Goal: Information Seeking & Learning: Learn about a topic

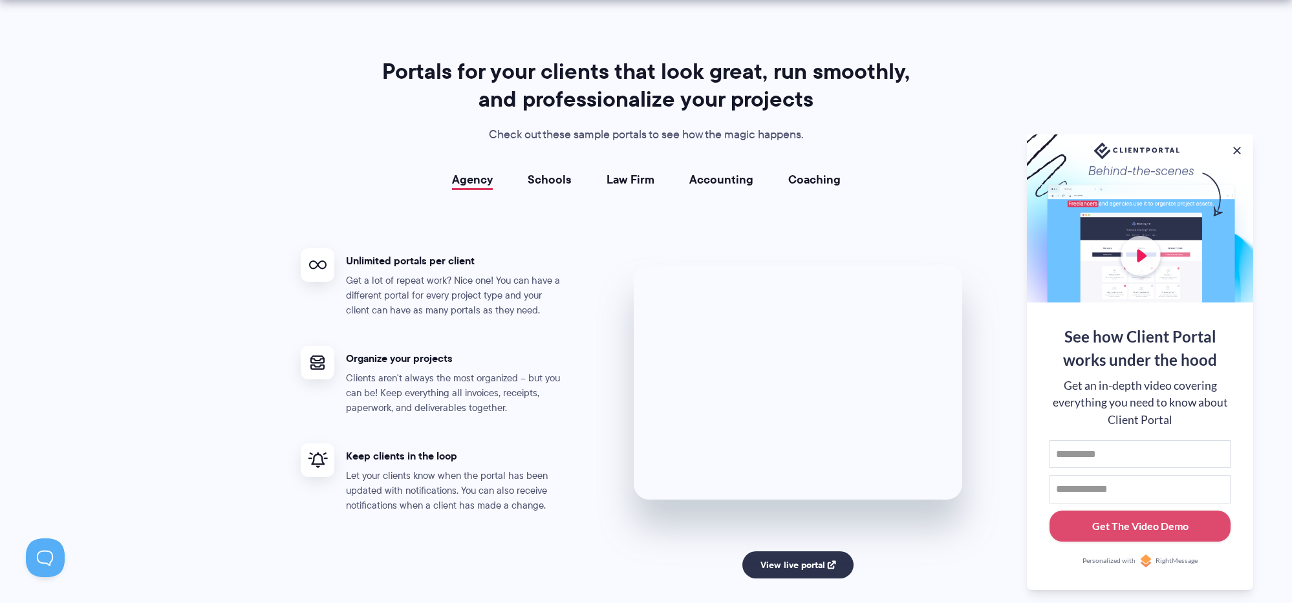
scroll to position [2292, 0]
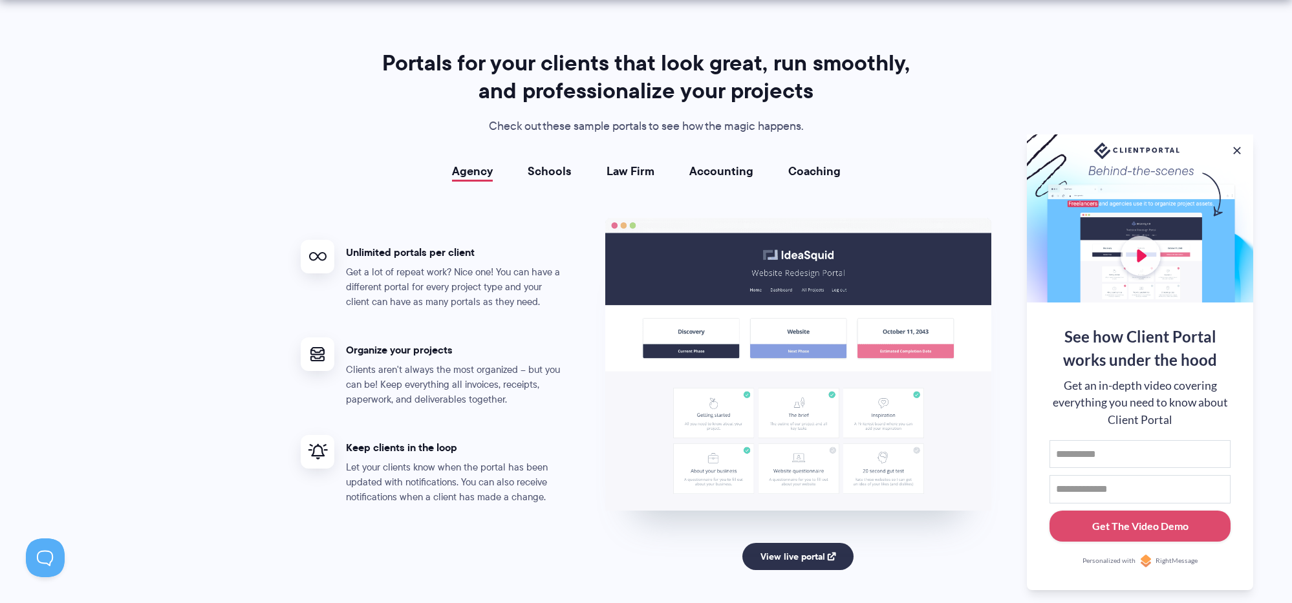
click at [550, 179] on div "Agency Schools Law Firm Accounting Coaching Agency Unlimited portals per client…" at bounding box center [646, 390] width 691 height 451
click at [559, 171] on link "Schools" at bounding box center [550, 171] width 44 height 13
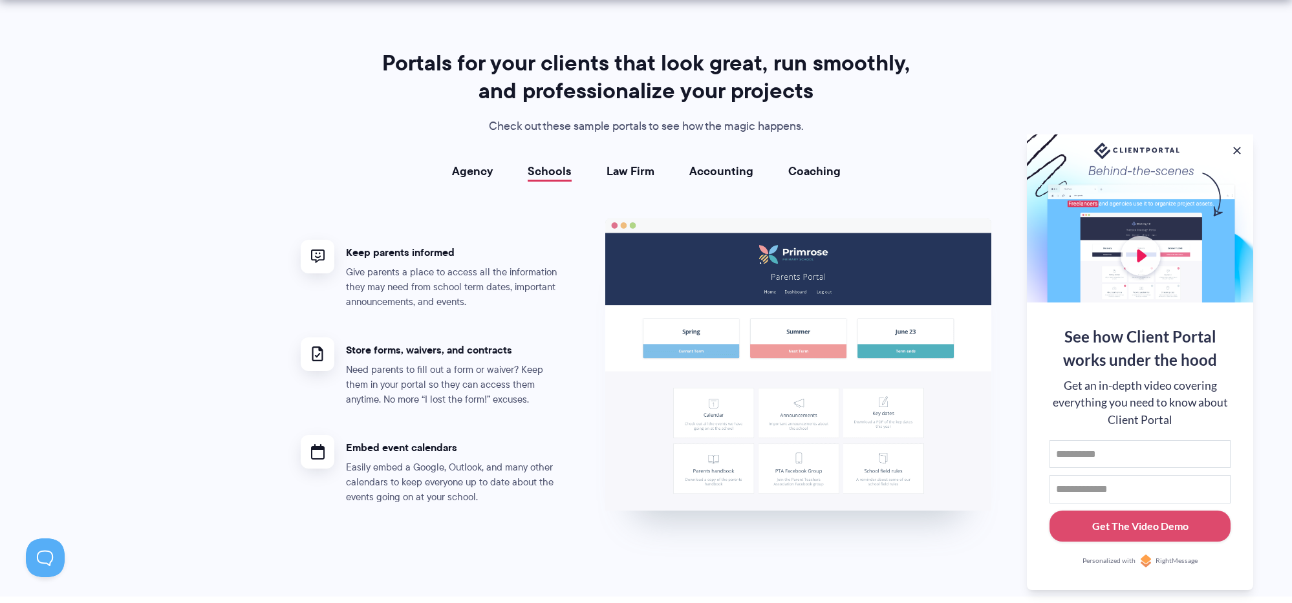
click at [490, 175] on link "Agency" at bounding box center [472, 171] width 41 height 13
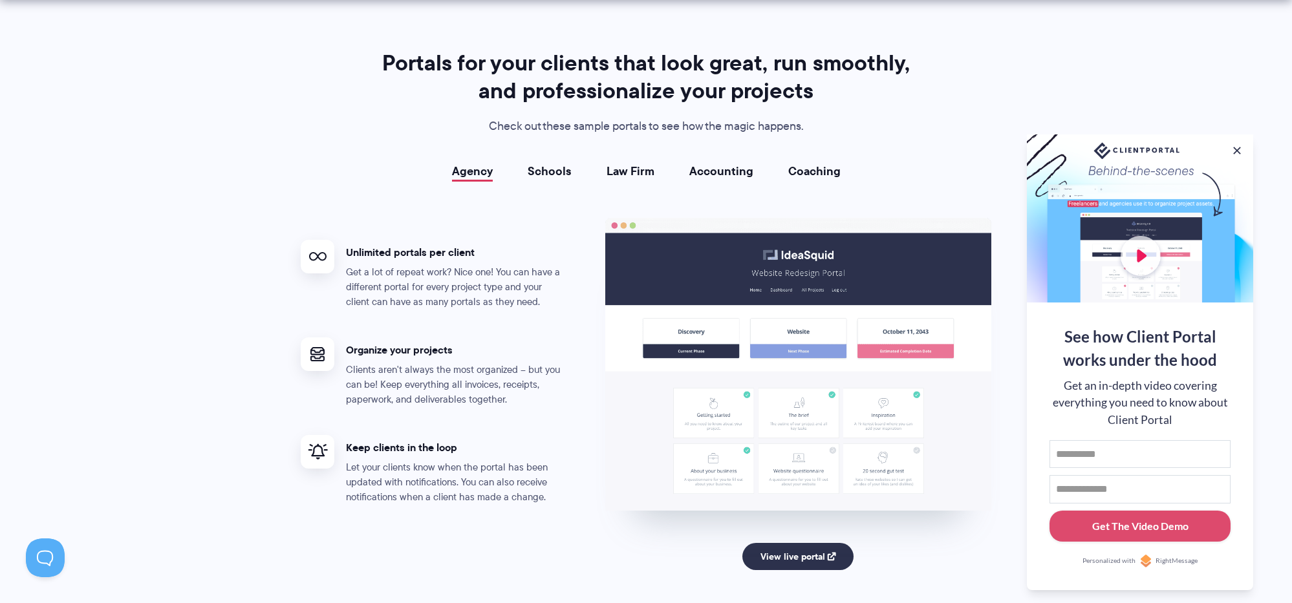
click at [555, 175] on link "Schools" at bounding box center [550, 171] width 44 height 13
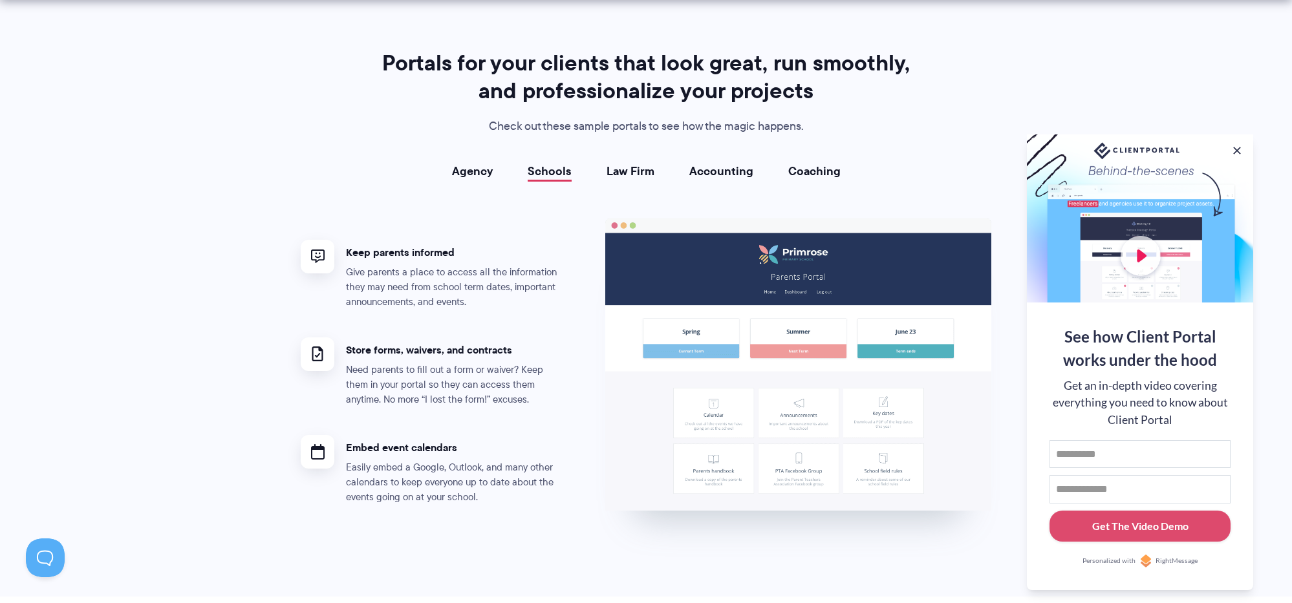
click at [618, 171] on link "Law Firm" at bounding box center [631, 171] width 48 height 13
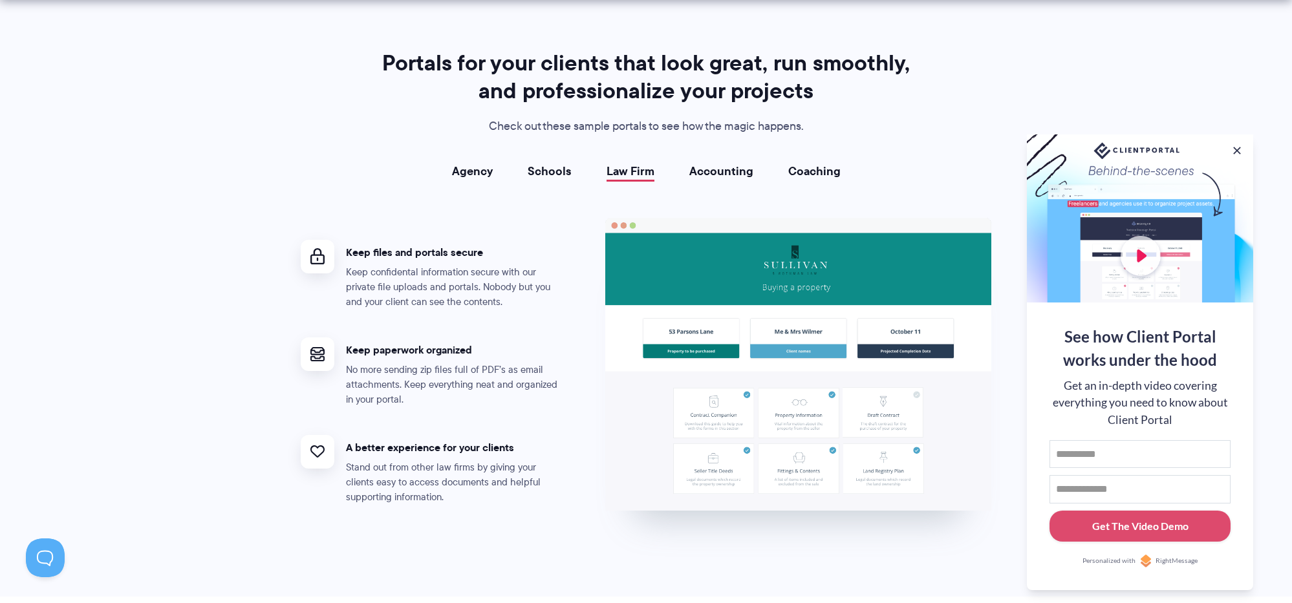
click at [723, 168] on link "Accounting" at bounding box center [721, 171] width 64 height 13
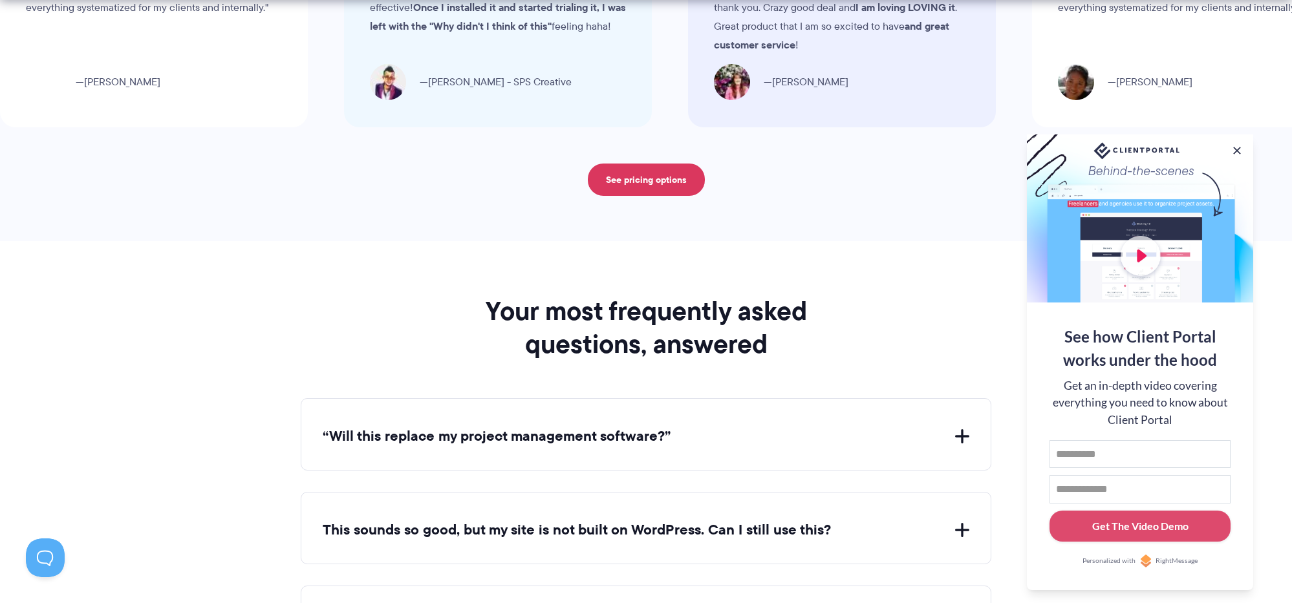
scroll to position [4412, 0]
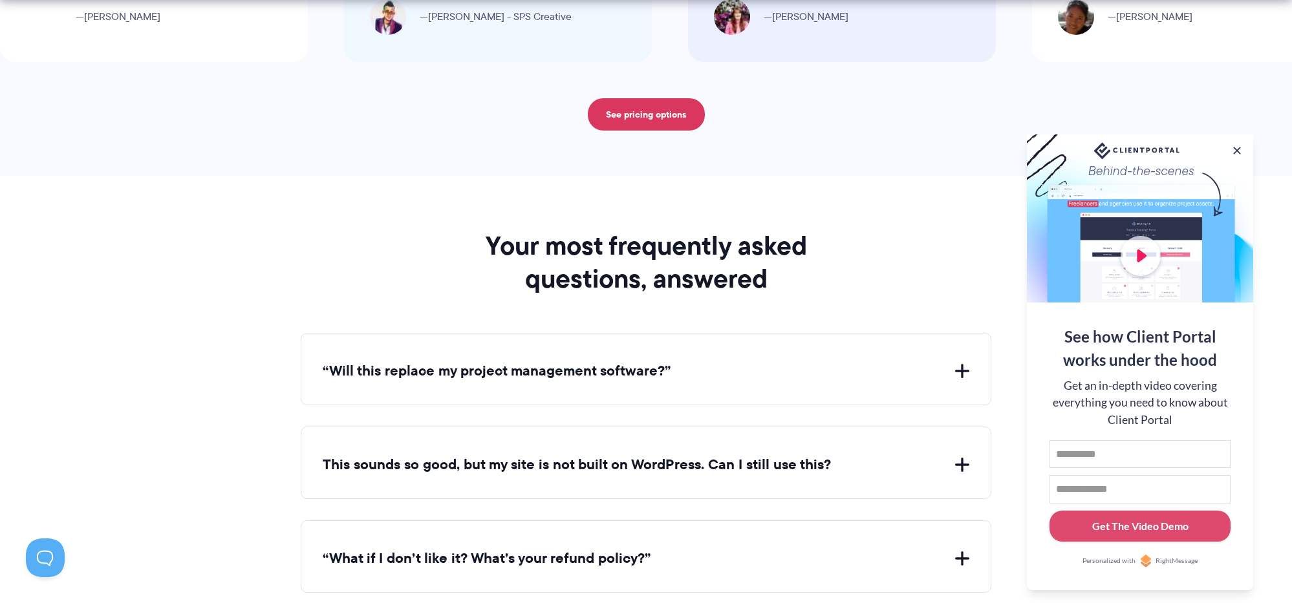
click at [964, 369] on button "“Will this replace my project management software?”" at bounding box center [646, 371] width 647 height 20
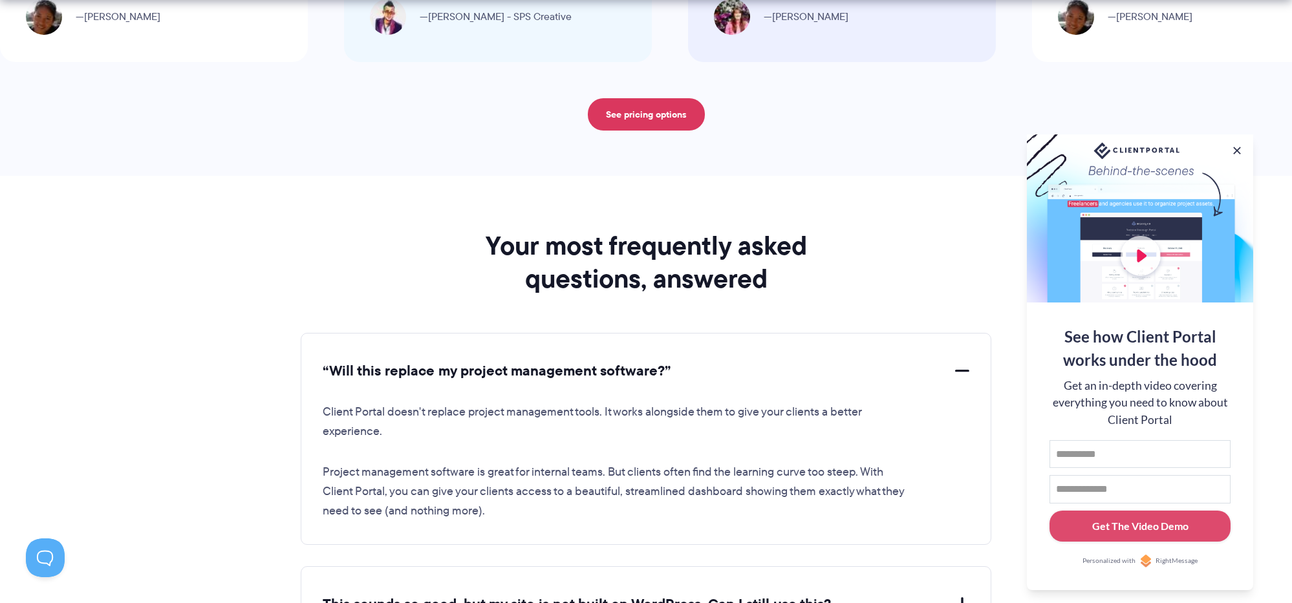
click at [964, 369] on button "“Will this replace my project management software?”" at bounding box center [646, 371] width 647 height 20
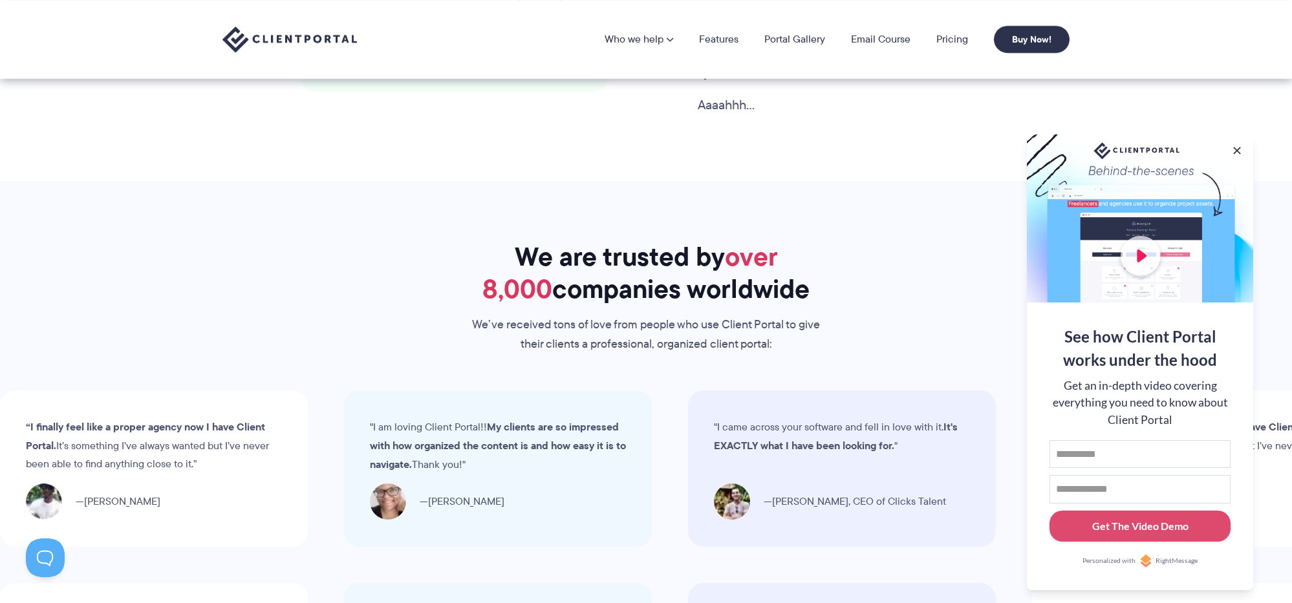
scroll to position [3156, 0]
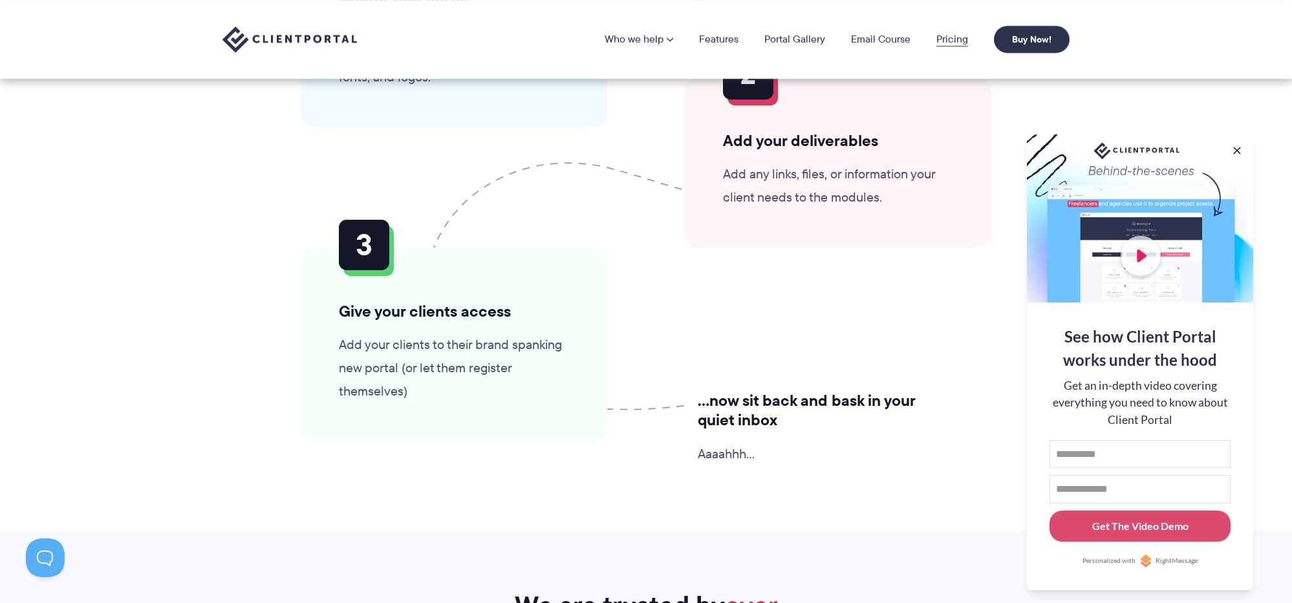
click at [965, 38] on link "Pricing" at bounding box center [952, 39] width 32 height 10
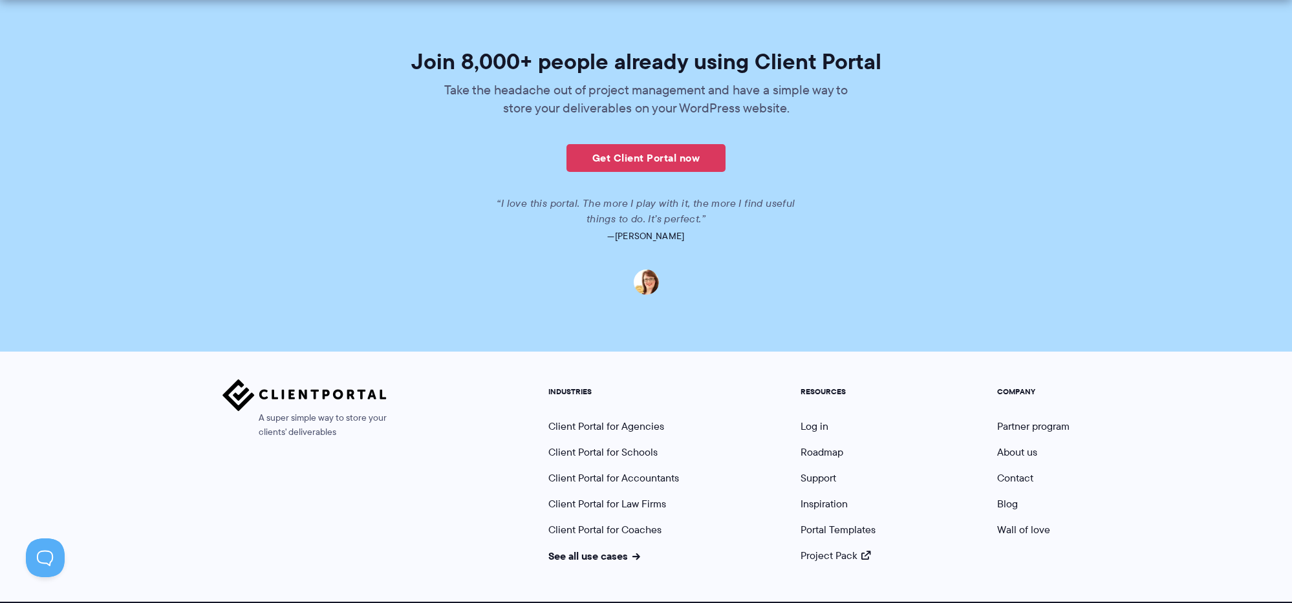
scroll to position [3156, 0]
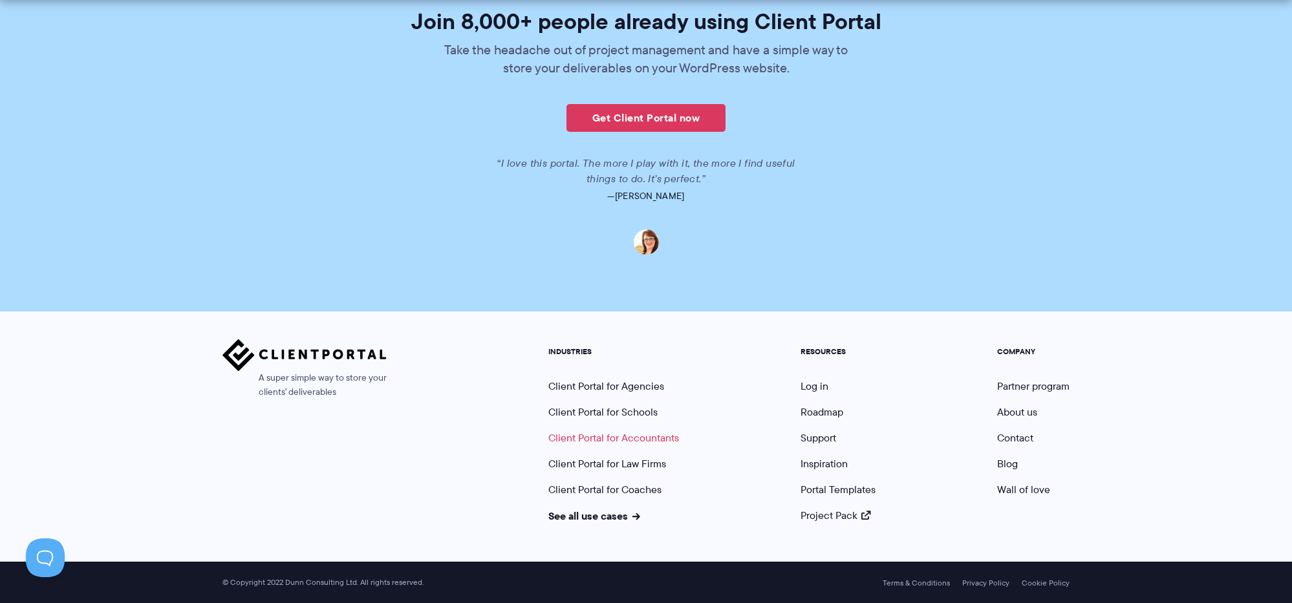
click at [627, 440] on link "Client Portal for Accountants" at bounding box center [613, 438] width 131 height 15
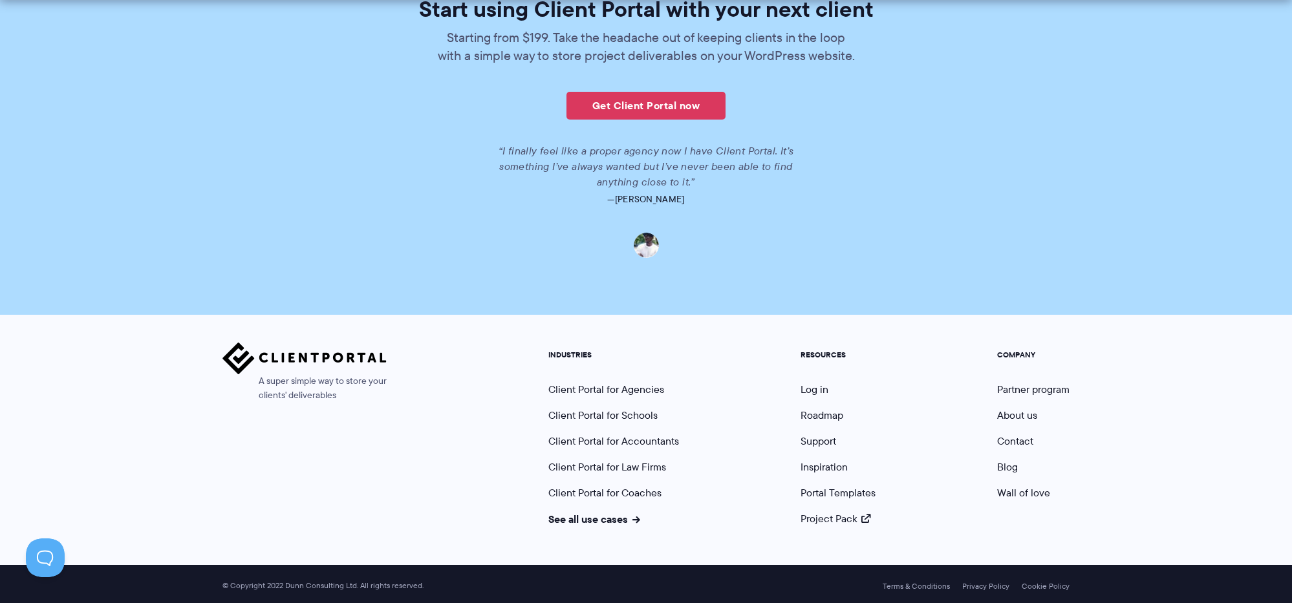
scroll to position [2889, 0]
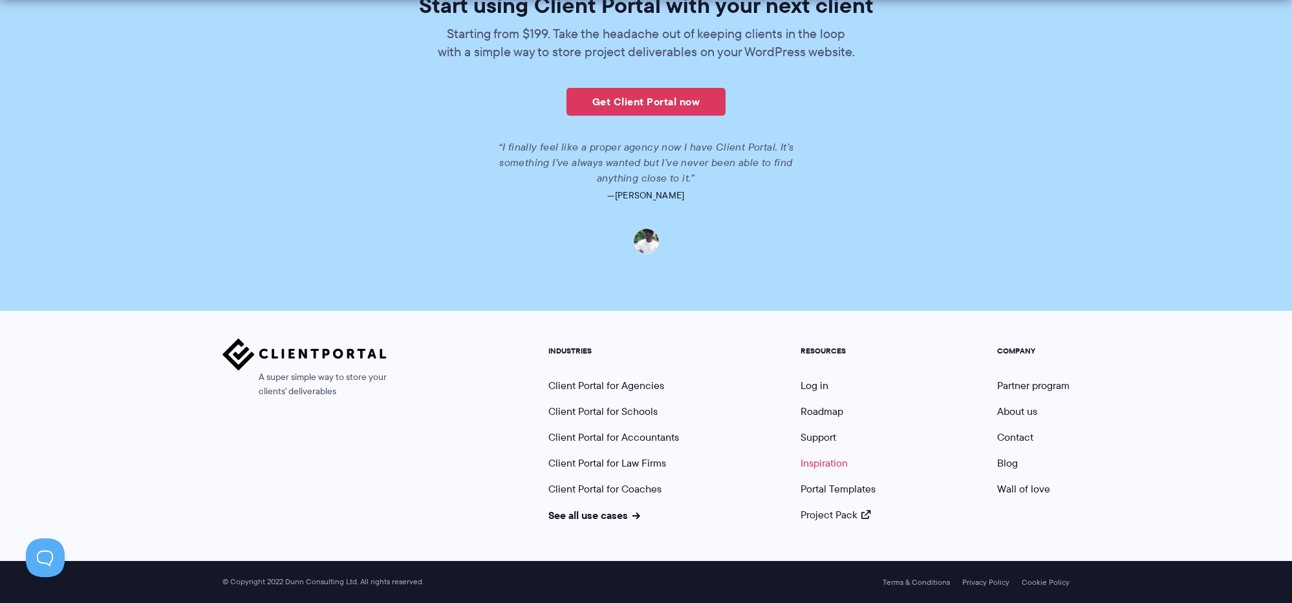
click at [823, 462] on link "Inspiration" at bounding box center [824, 463] width 47 height 15
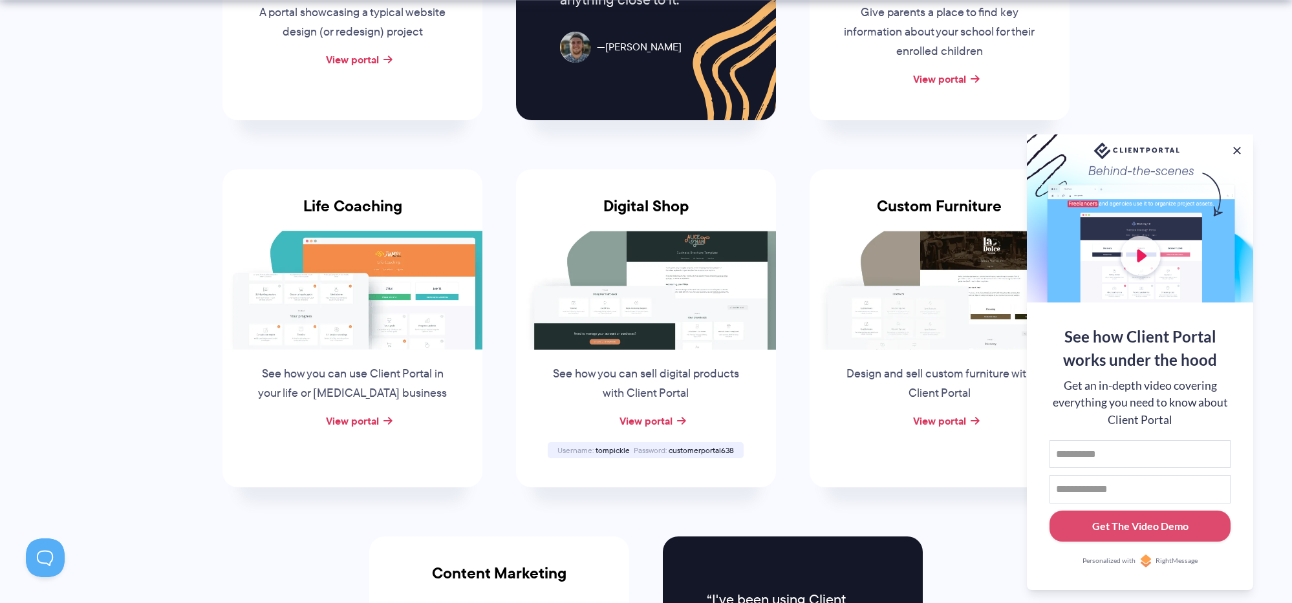
scroll to position [919, 0]
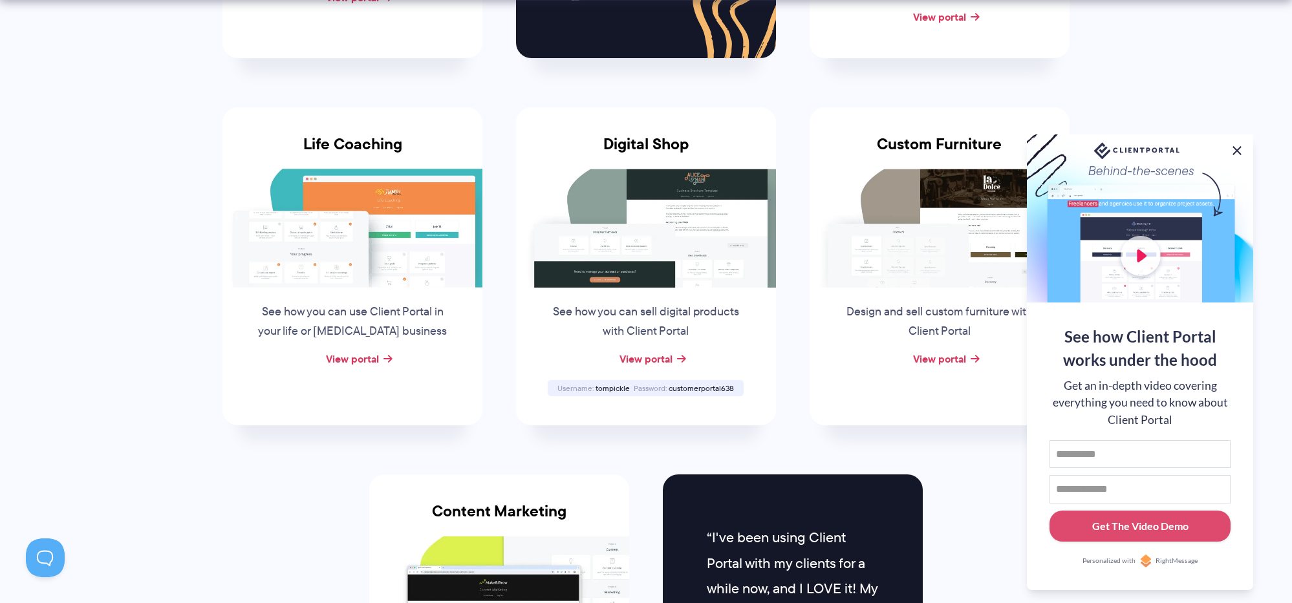
click at [1235, 143] on button at bounding box center [1237, 151] width 16 height 16
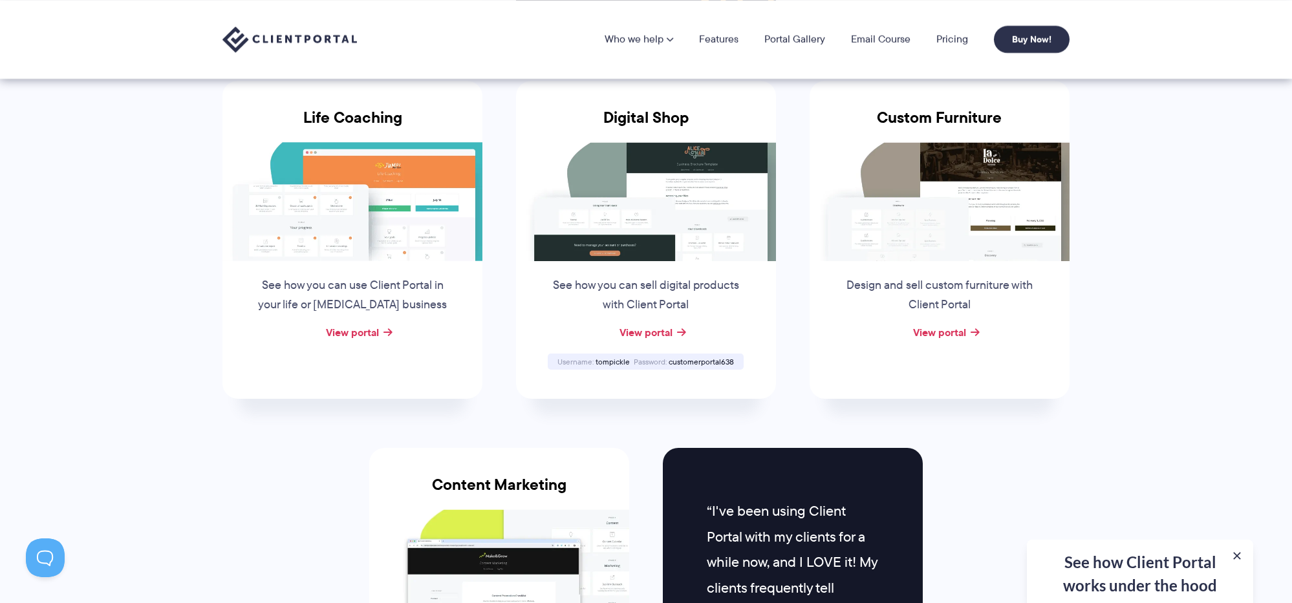
scroll to position [925, 0]
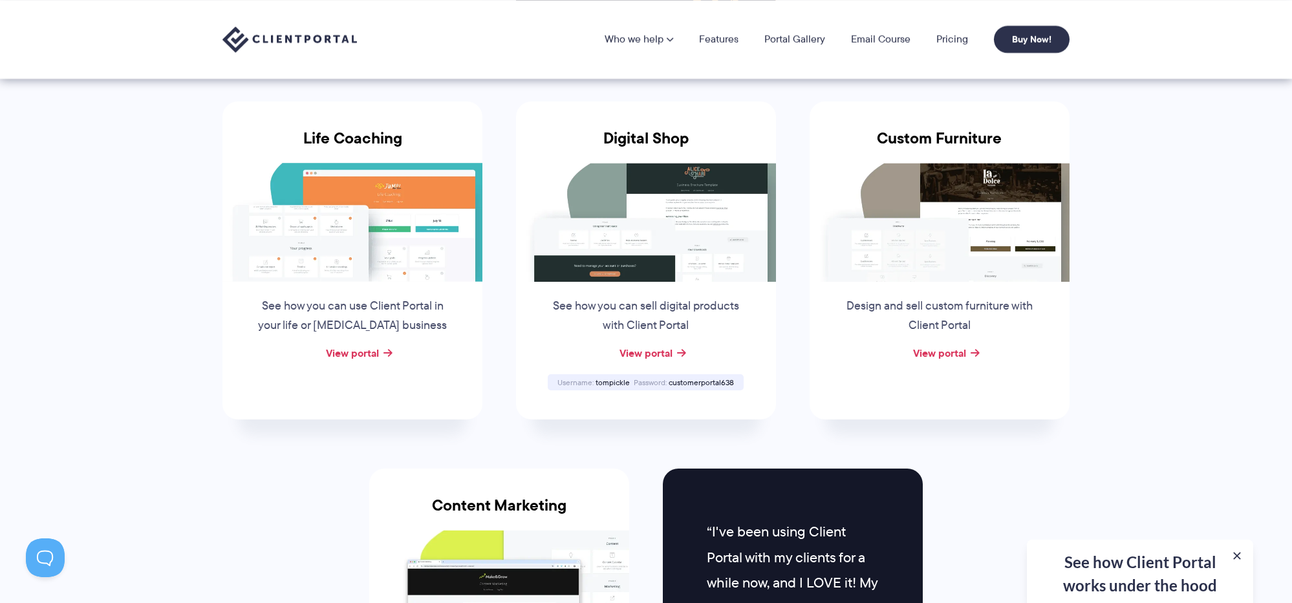
click at [361, 254] on img at bounding box center [352, 222] width 260 height 119
click at [361, 351] on link "View portal" at bounding box center [352, 353] width 53 height 16
click at [954, 356] on link "View portal" at bounding box center [939, 353] width 53 height 16
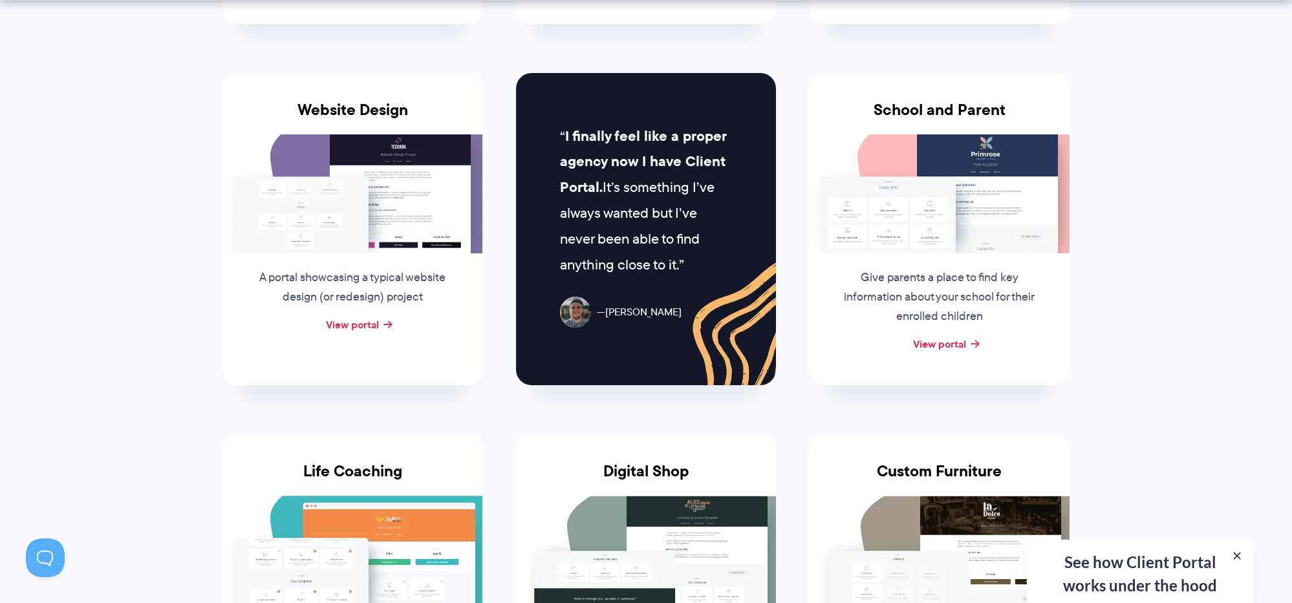
scroll to position [610, 0]
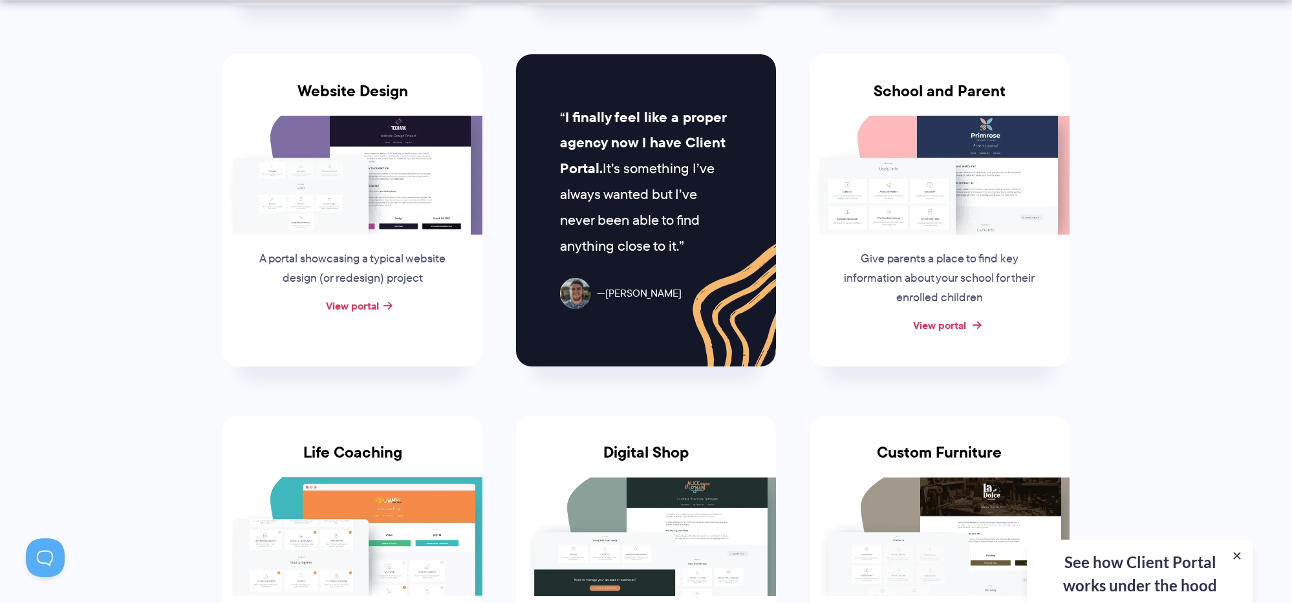
click at [945, 321] on link "View portal" at bounding box center [939, 326] width 53 height 16
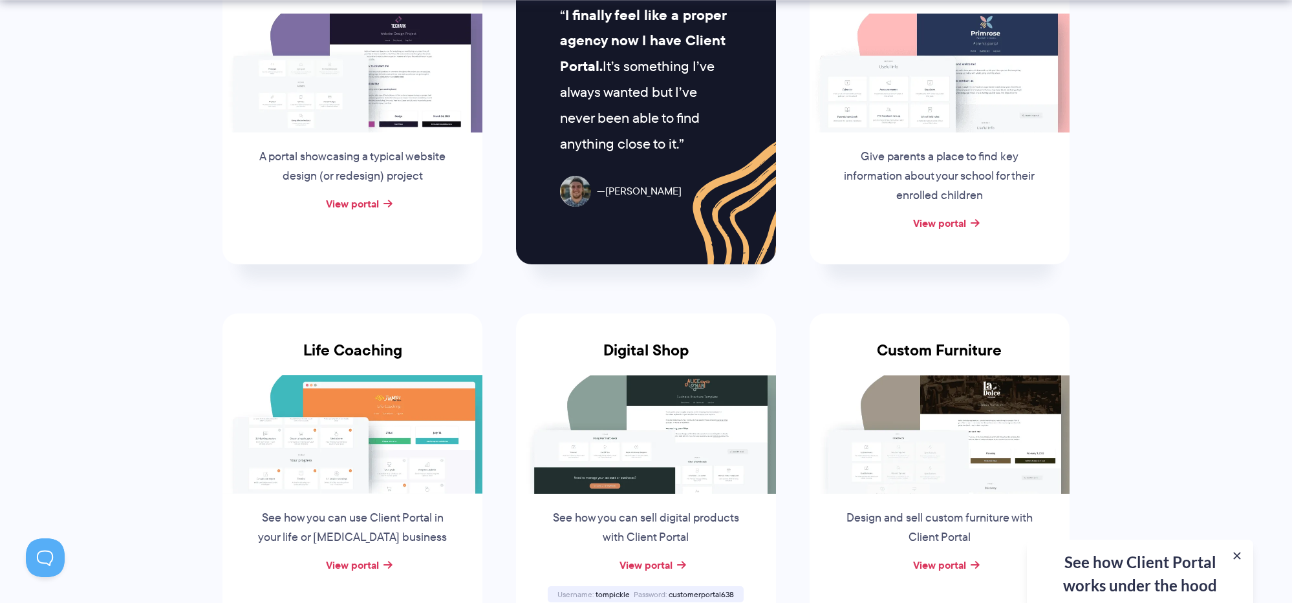
scroll to position [722, 0]
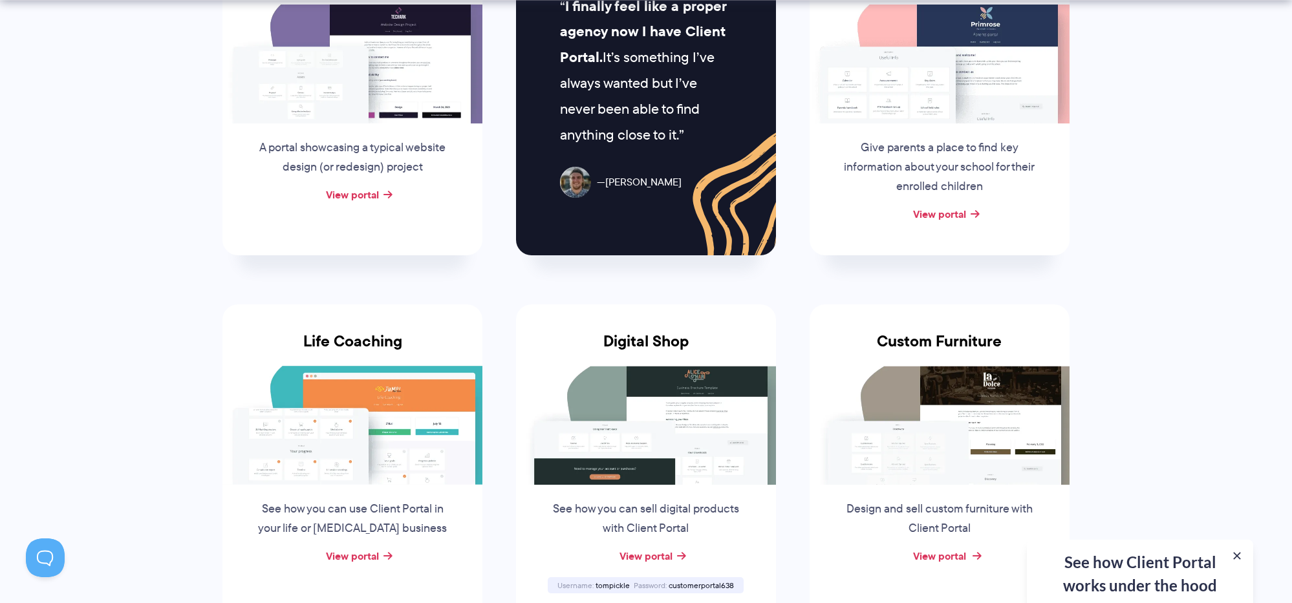
click at [945, 557] on link "View portal" at bounding box center [939, 556] width 53 height 16
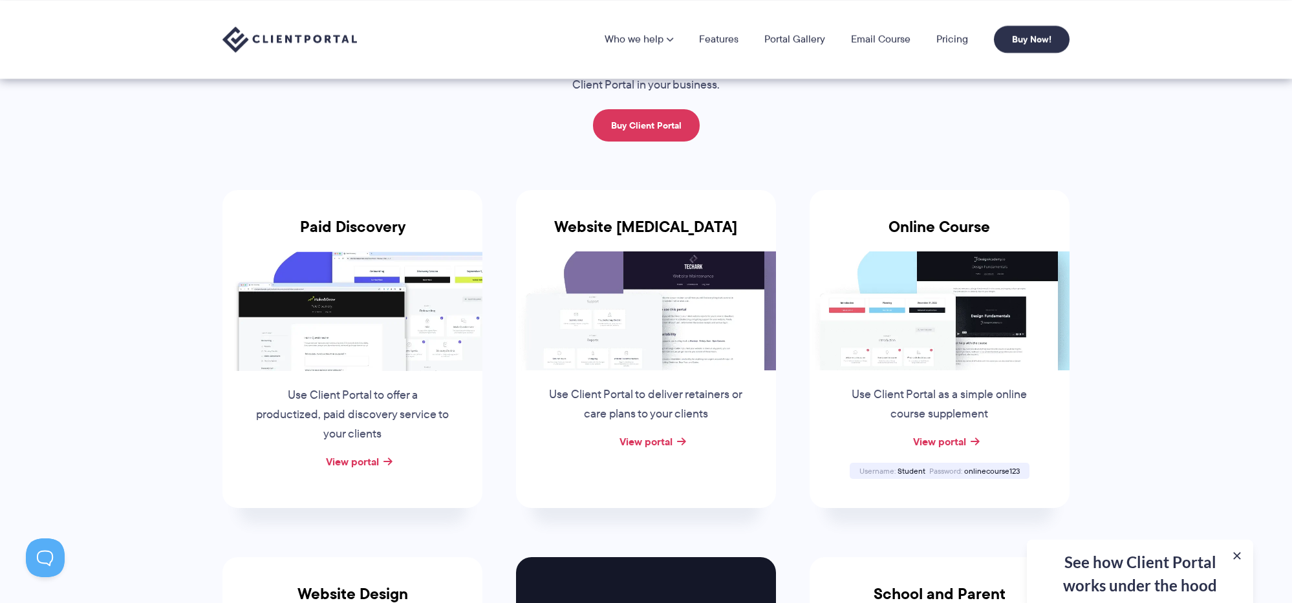
scroll to position [96, 0]
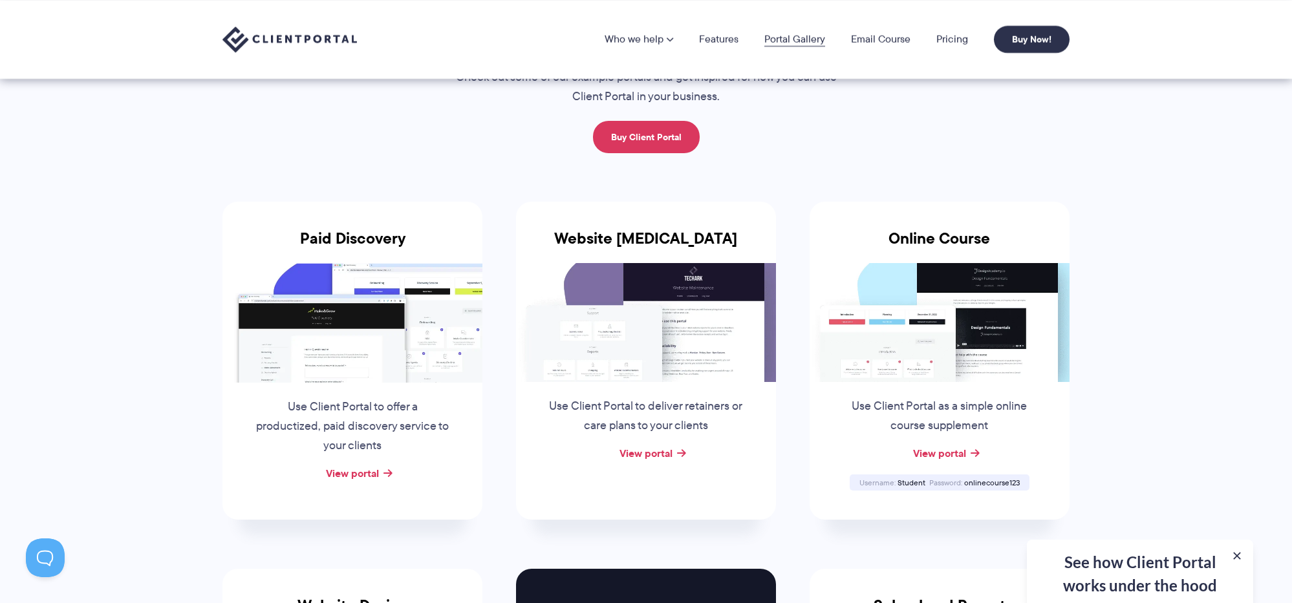
click at [808, 39] on link "Portal Gallery" at bounding box center [794, 39] width 61 height 10
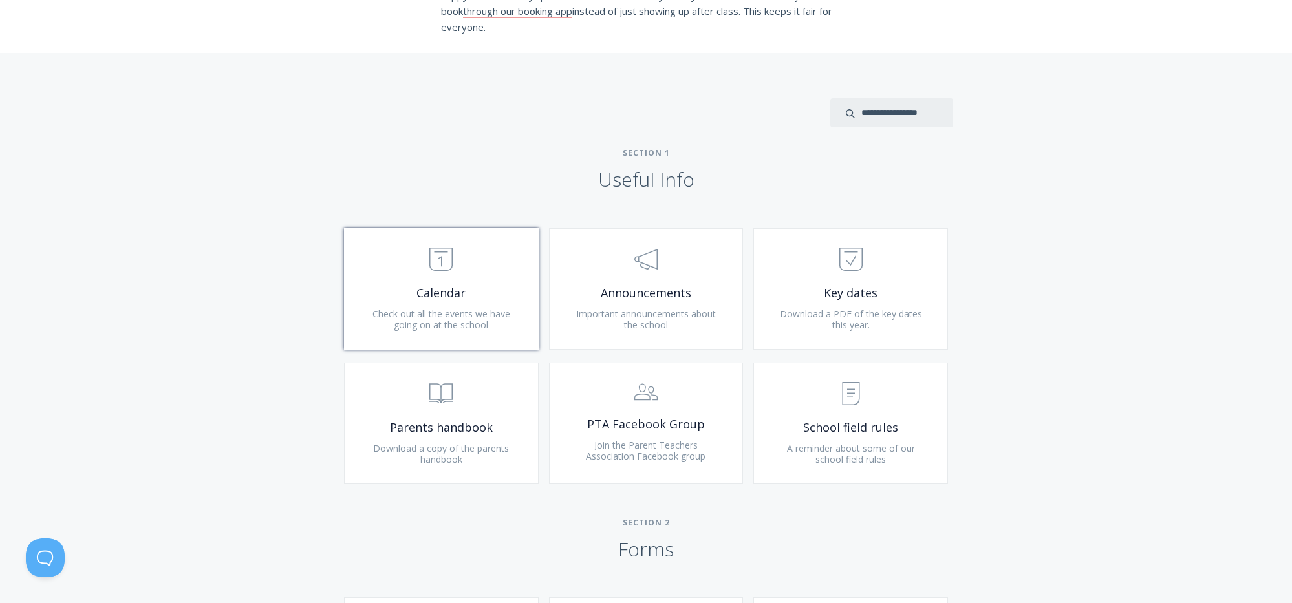
click at [486, 282] on link ".st0{fill:none;stroke:#000000;stroke-width:2;stroke-miterlimit:10;} Untitled-18…" at bounding box center [441, 289] width 195 height 122
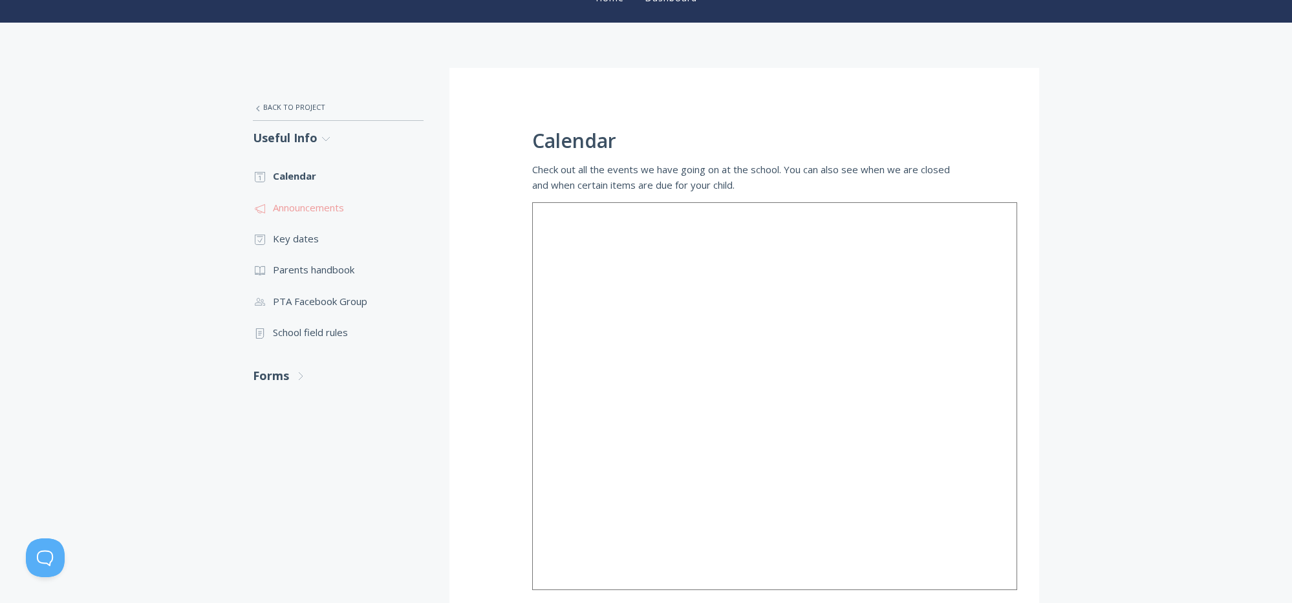
click at [316, 203] on link ".st0{fill:none;stroke:#000000;stroke-width:2;stroke-miterlimit:10;} 3. Communic…" at bounding box center [338, 207] width 171 height 31
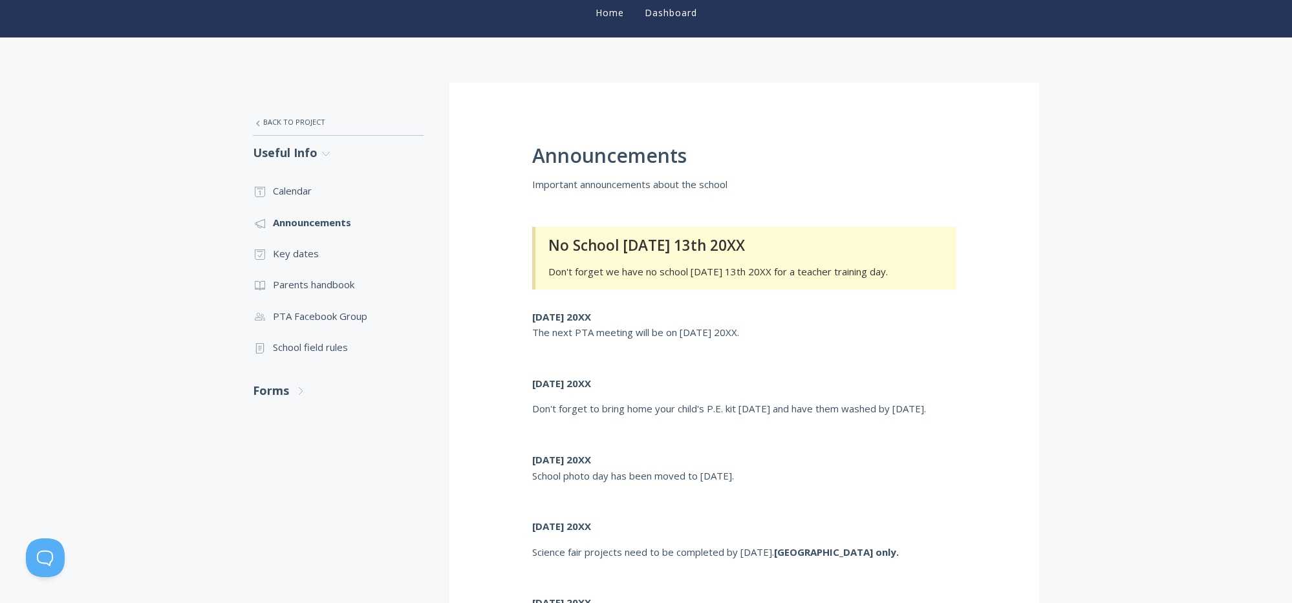
scroll to position [198, 0]
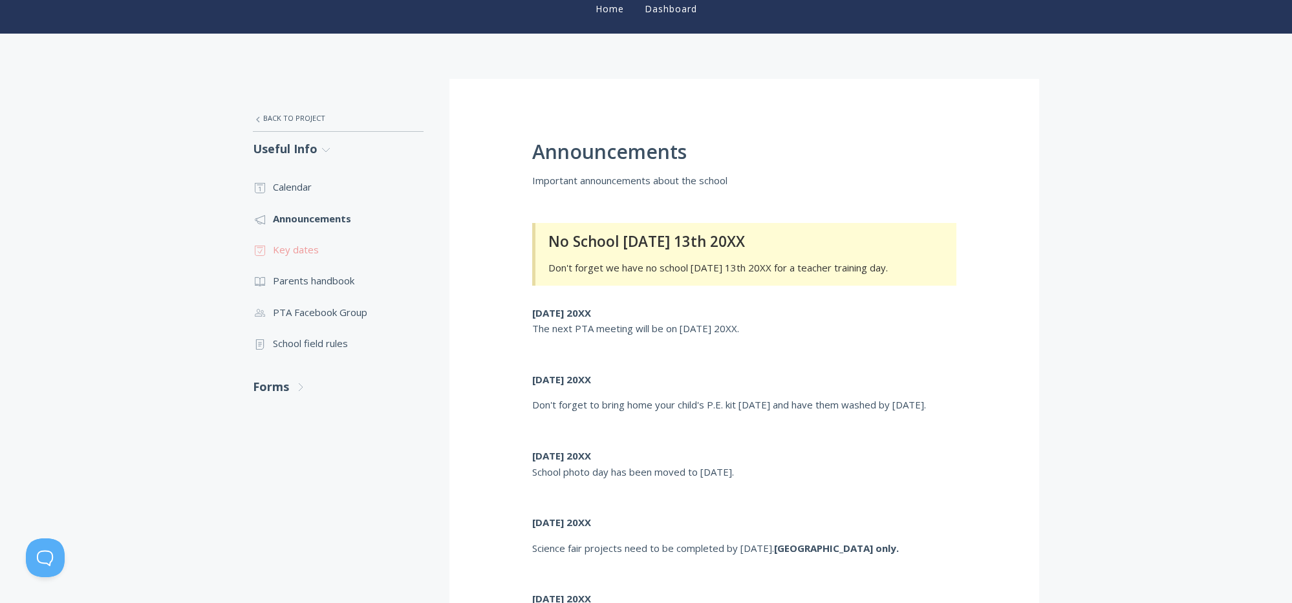
click at [292, 254] on link ".st0{fill:none;stroke:#000000;stroke-width:2;stroke-miterlimit:10;} Untitled-18…" at bounding box center [338, 249] width 171 height 31
click at [330, 340] on link ".st0{fill:none;stroke:#000000;stroke-width:2;stroke-miterlimit:10;} Untitled-15…" at bounding box center [338, 343] width 171 height 31
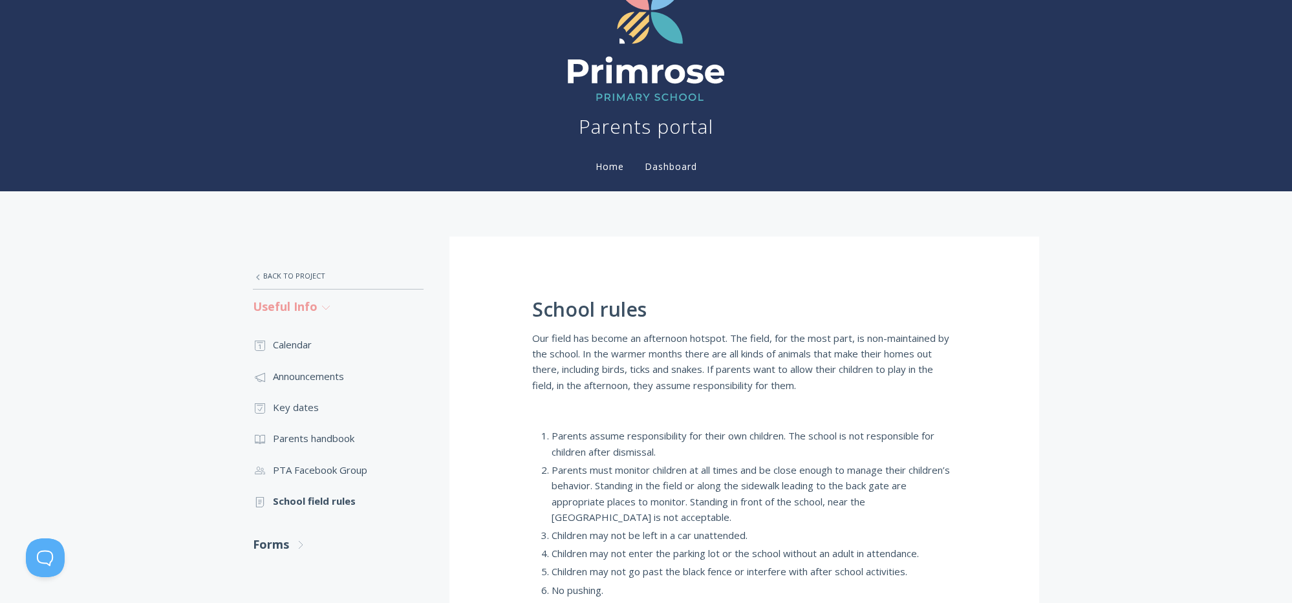
scroll to position [76, 0]
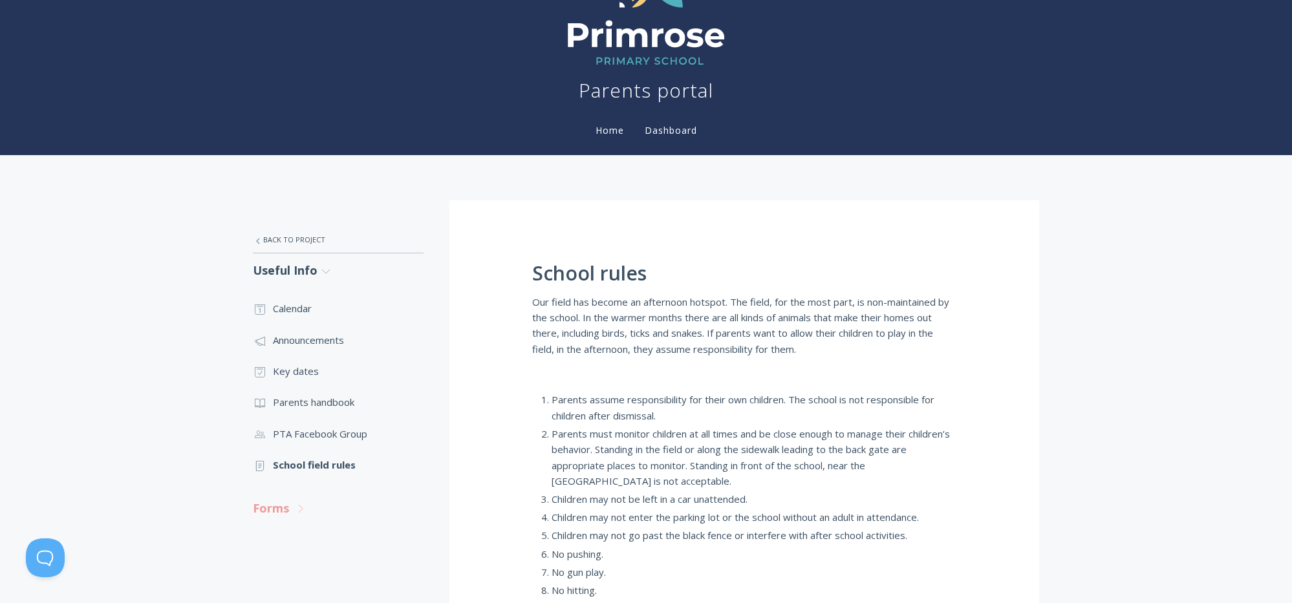
click at [283, 504] on link "Forms .st0{fill:none;stroke:#000000;stroke-width:2;stroke-miterlimit:10;} Untit…" at bounding box center [338, 508] width 171 height 34
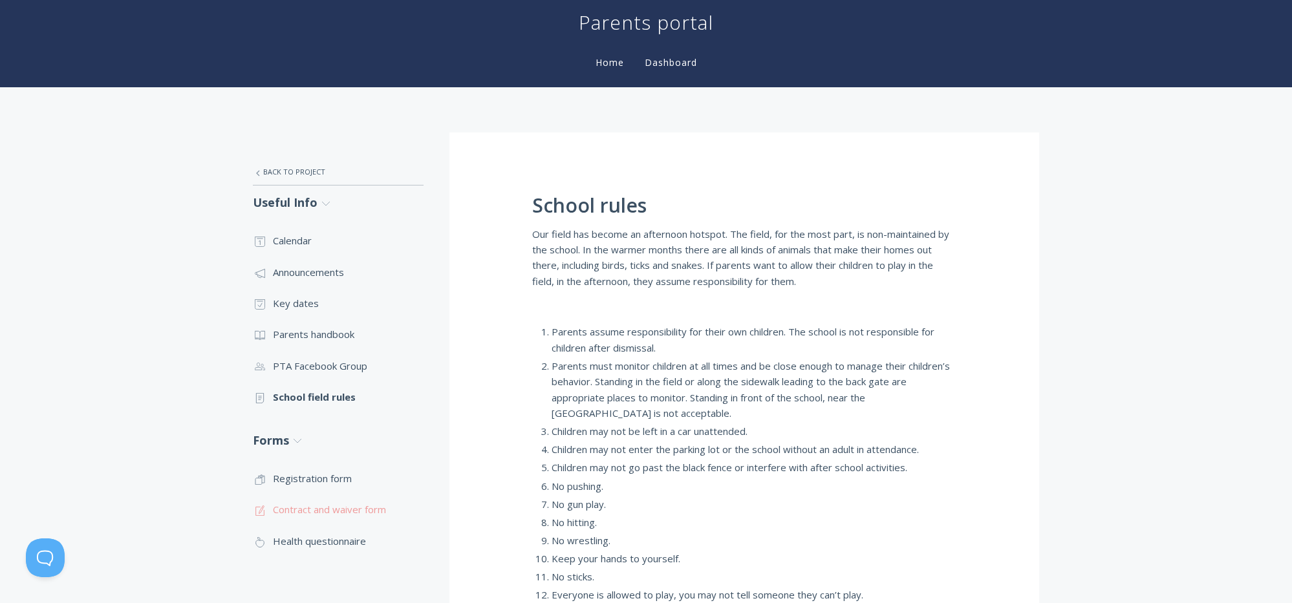
scroll to position [180, 0]
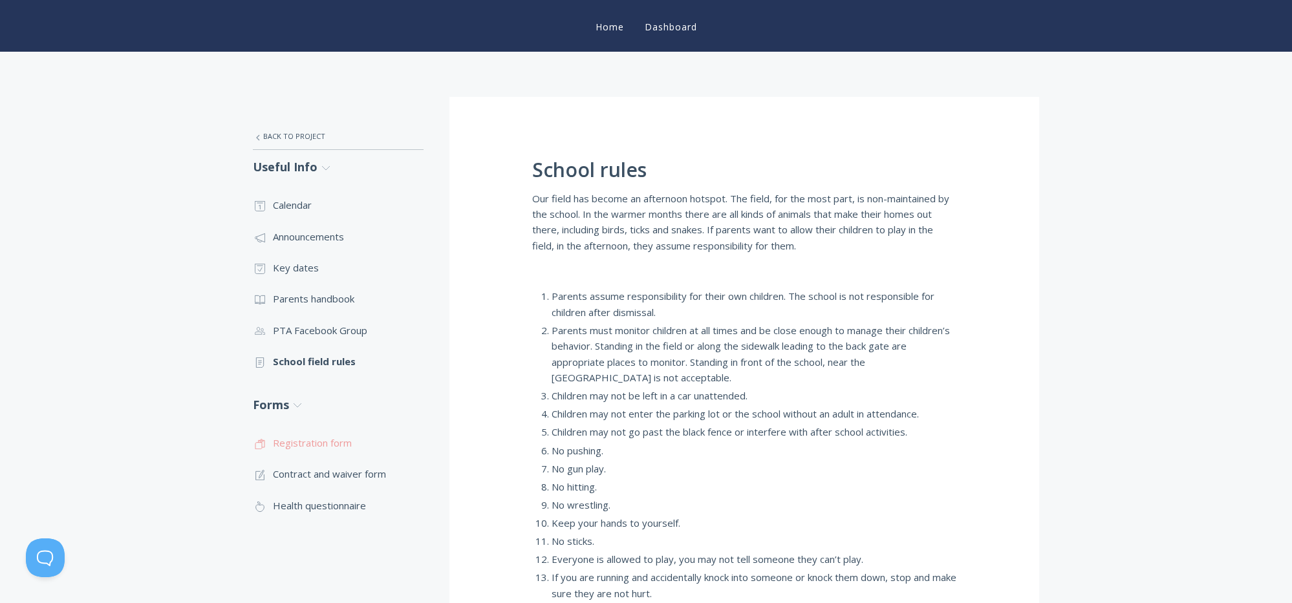
click at [324, 440] on link ".st0{fill:none;stroke:#000000;stroke-width:2;stroke-miterlimit:10;} Untitled-16…" at bounding box center [338, 442] width 171 height 31
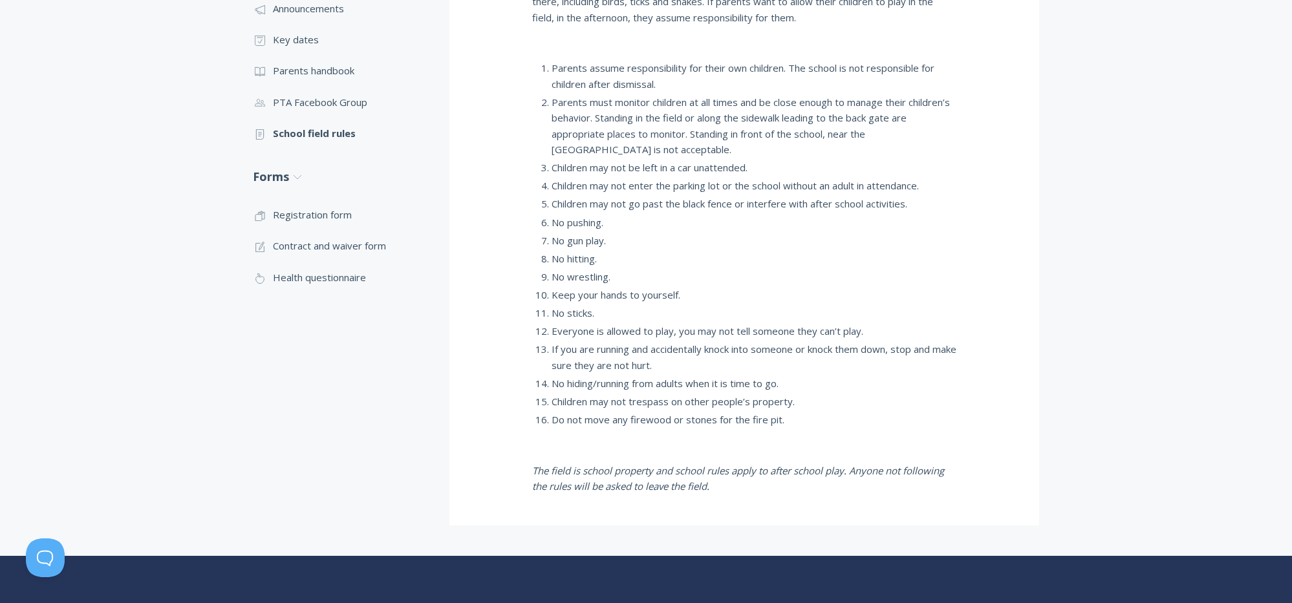
scroll to position [340, 0]
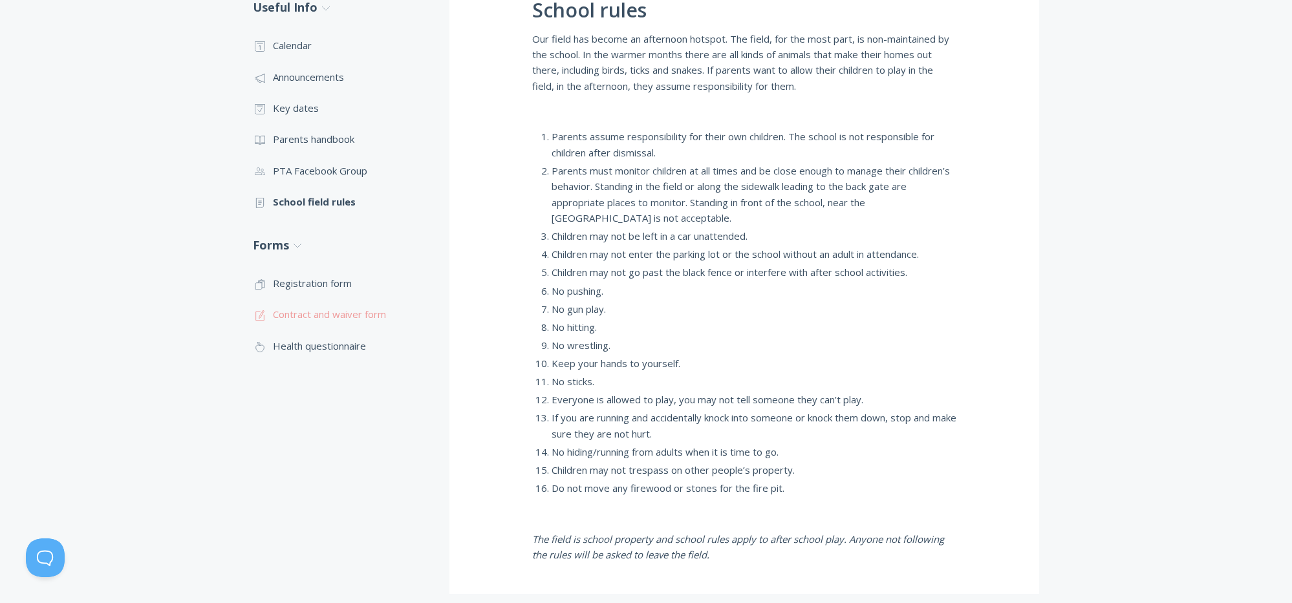
click at [329, 314] on link ".st0{fill:none;stroke:#000000;stroke-width:2;stroke-miterlimit:10;} 1. General …" at bounding box center [338, 314] width 171 height 31
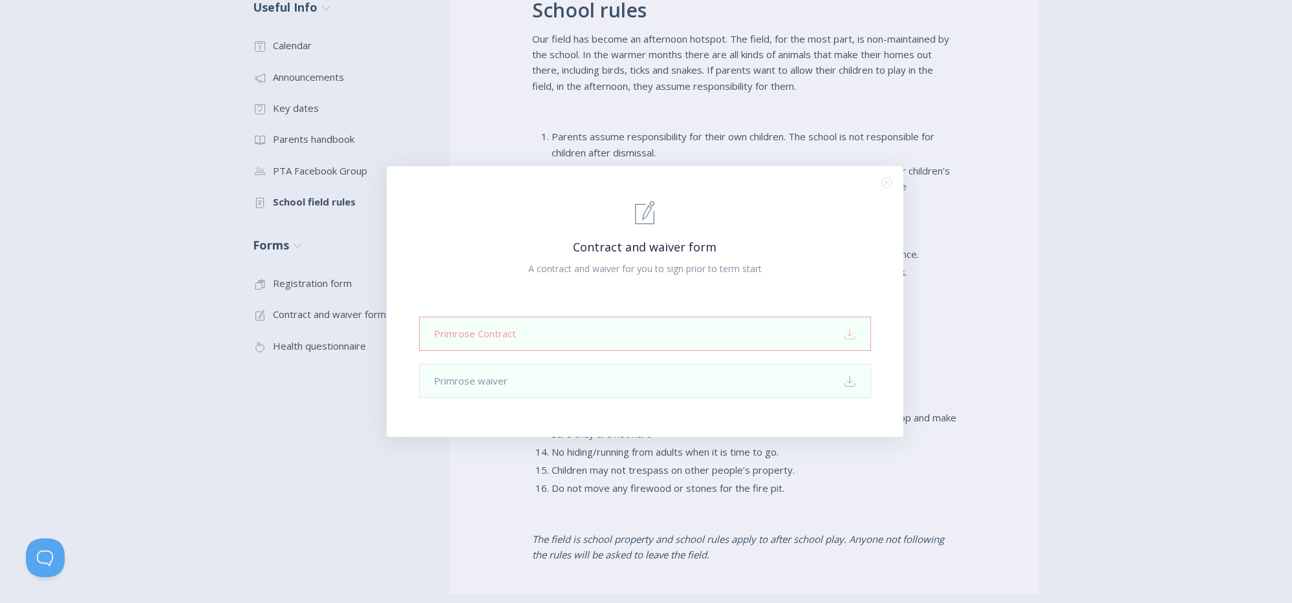
click at [511, 325] on link "Primrose Contract Download" at bounding box center [645, 334] width 452 height 34
click at [889, 183] on icon ".st0{fill:none;stroke:#000000;stroke-width:2;stroke-miterlimit:10;} Close" at bounding box center [886, 182] width 11 height 11
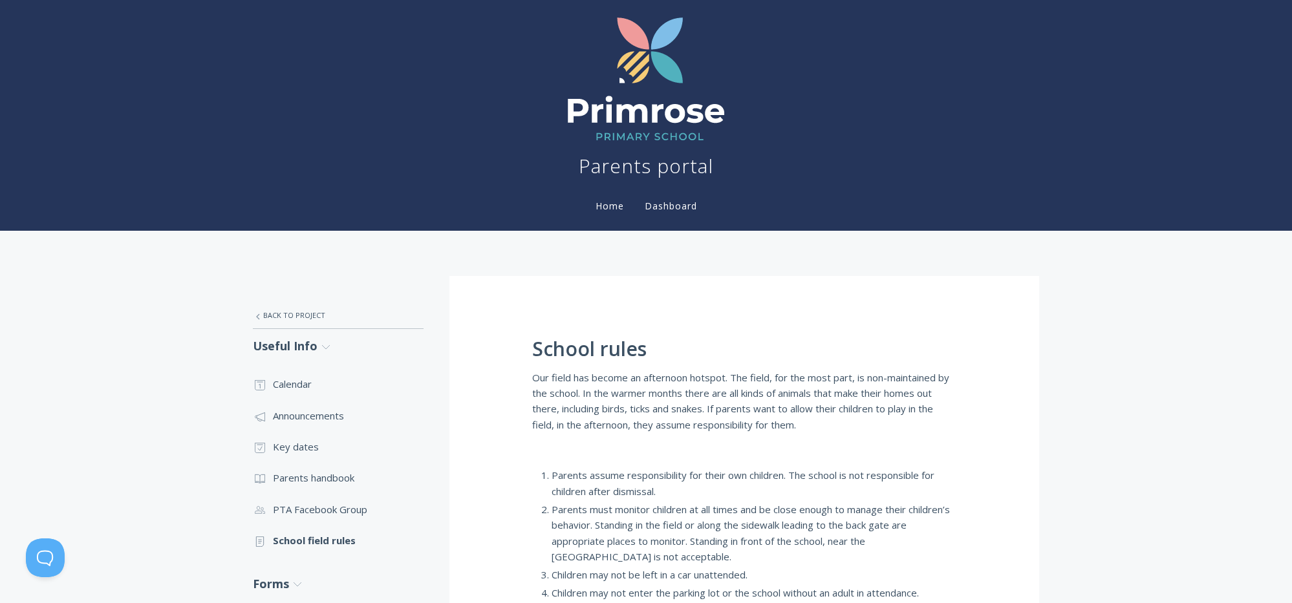
scroll to position [0, 0]
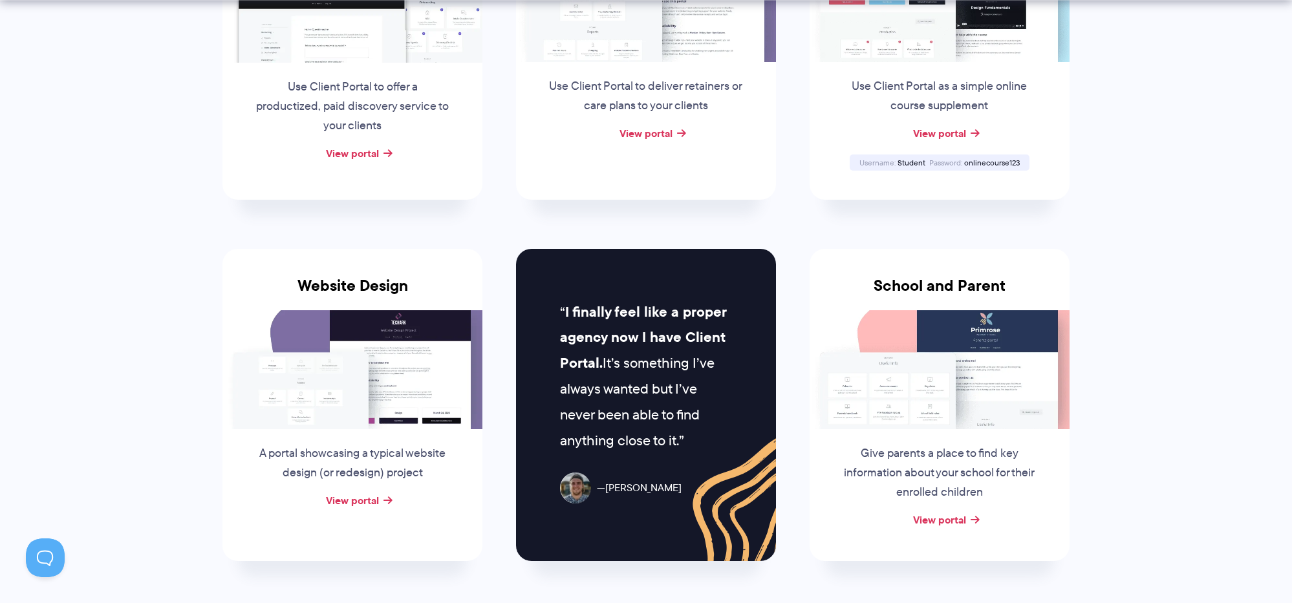
scroll to position [426, 0]
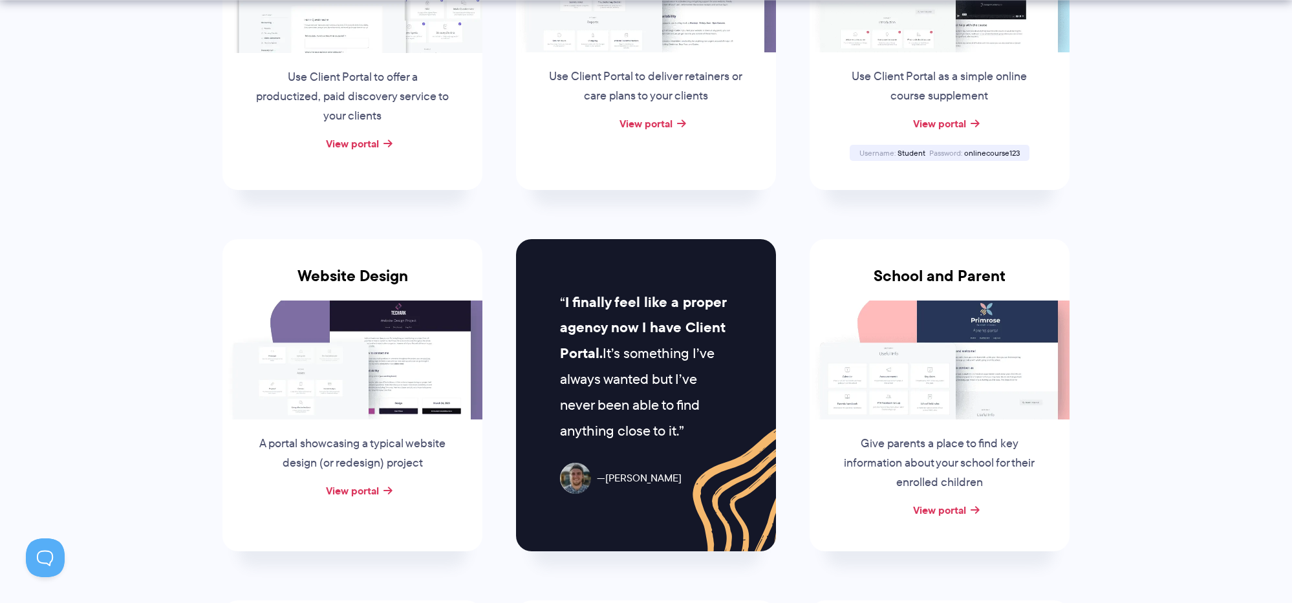
click at [404, 335] on img at bounding box center [352, 360] width 260 height 119
click at [360, 494] on link "View portal" at bounding box center [352, 491] width 53 height 16
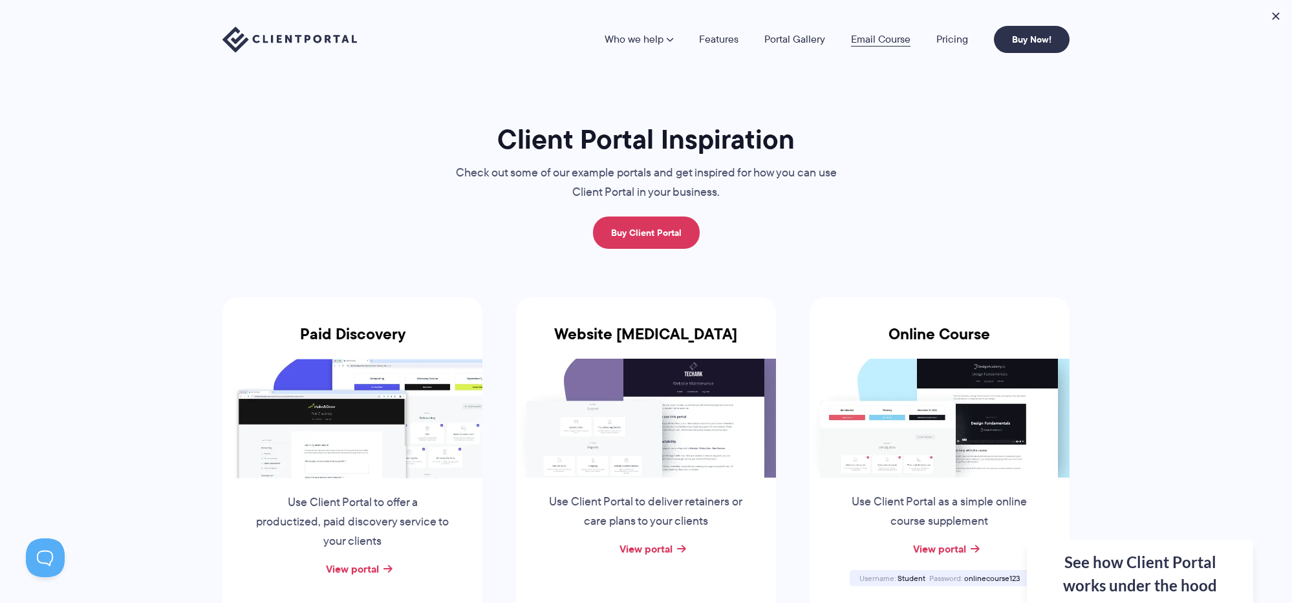
click at [885, 36] on link "Email Course" at bounding box center [880, 39] width 59 height 10
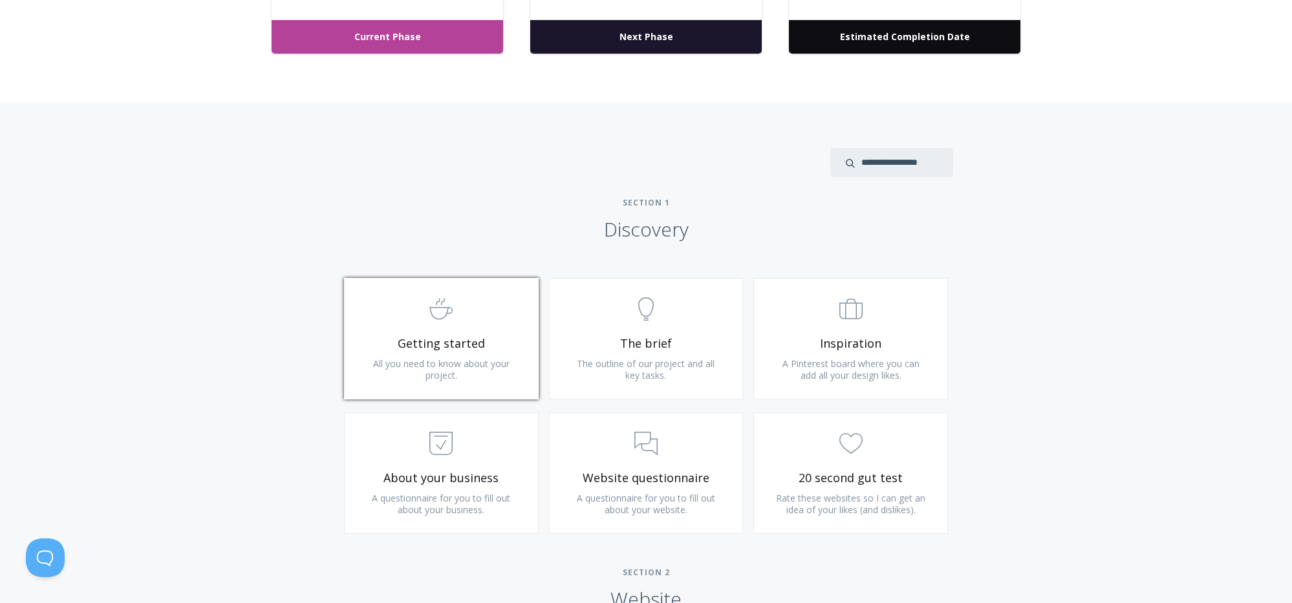
scroll to position [779, 0]
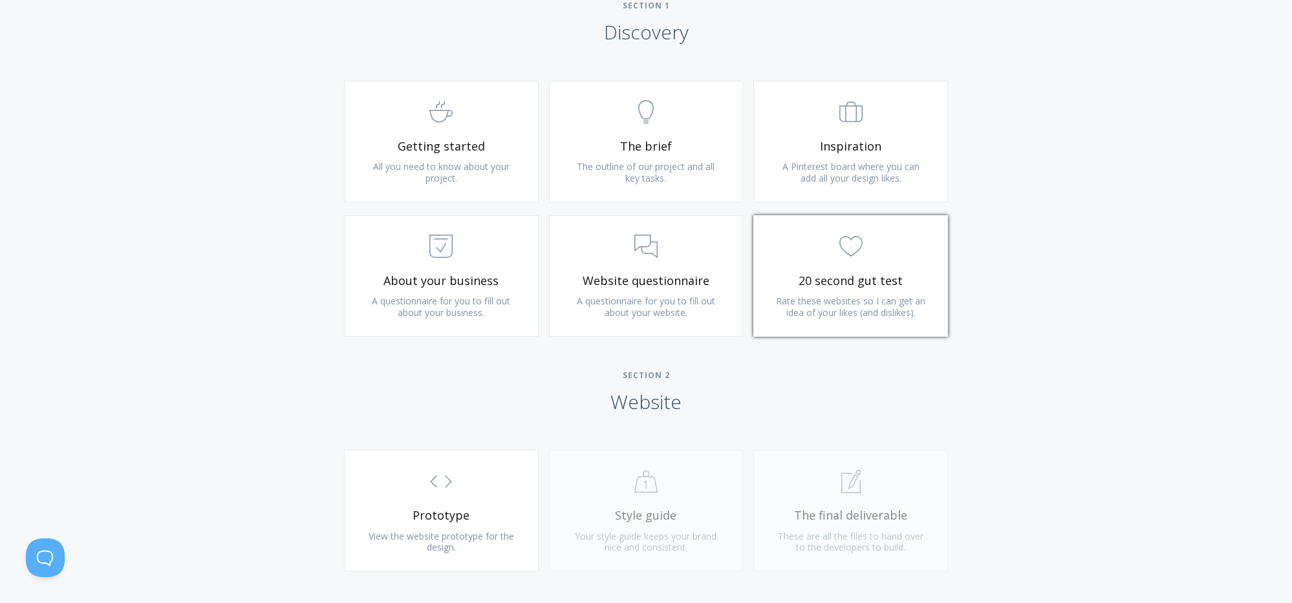
click at [815, 280] on span "20 second gut test" at bounding box center [850, 281] width 155 height 15
click at [649, 282] on span "Website questionnaire" at bounding box center [646, 281] width 155 height 15
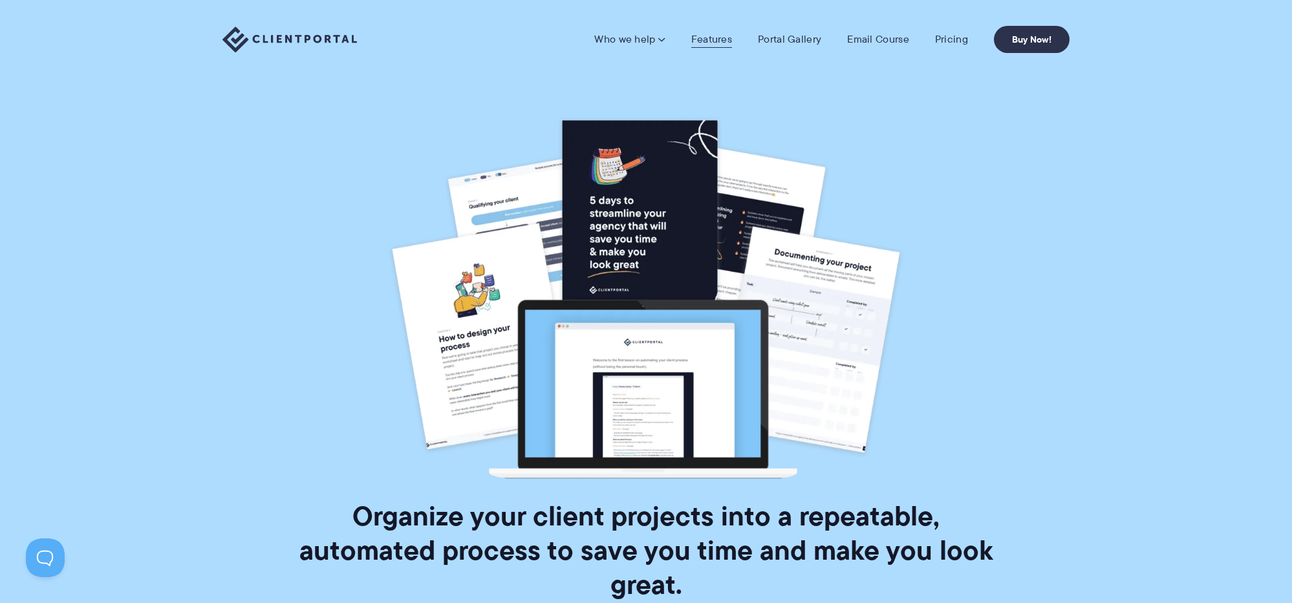
click at [722, 37] on link "Features" at bounding box center [711, 39] width 41 height 13
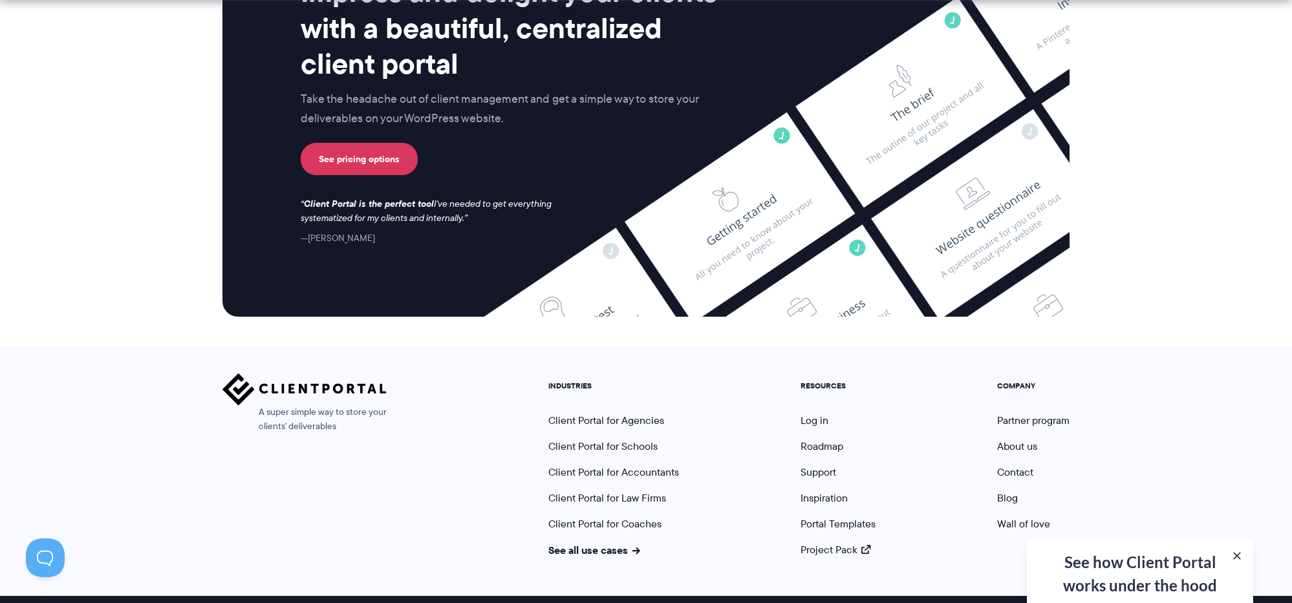
scroll to position [3396, 0]
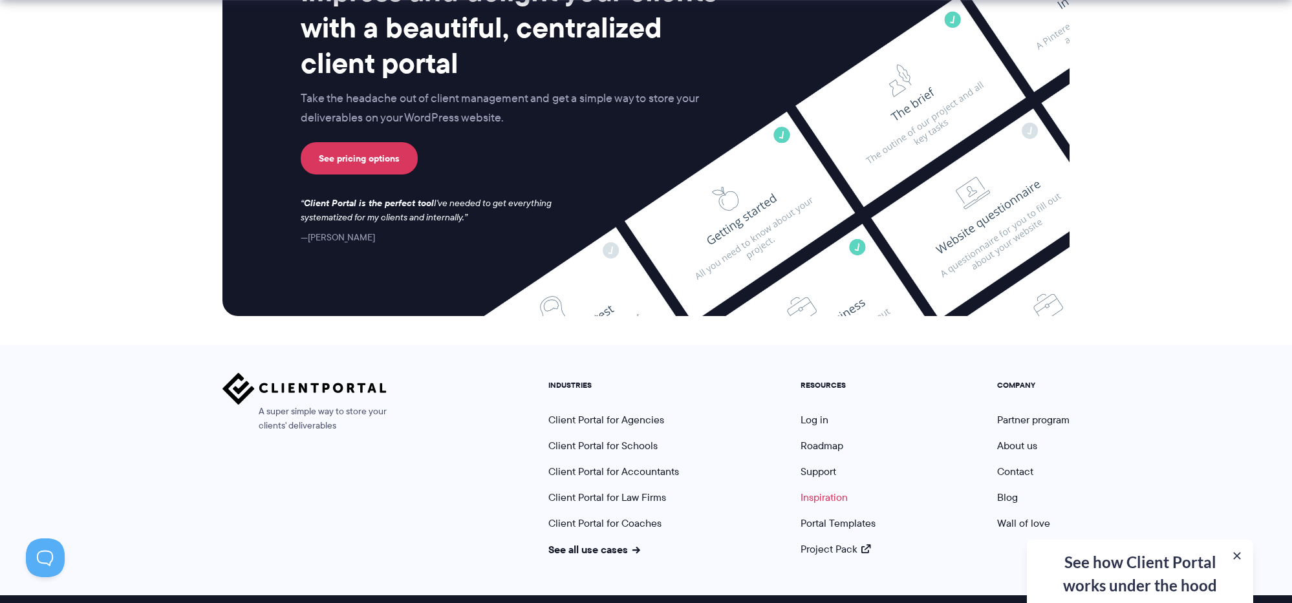
click at [826, 490] on link "Inspiration" at bounding box center [824, 497] width 47 height 15
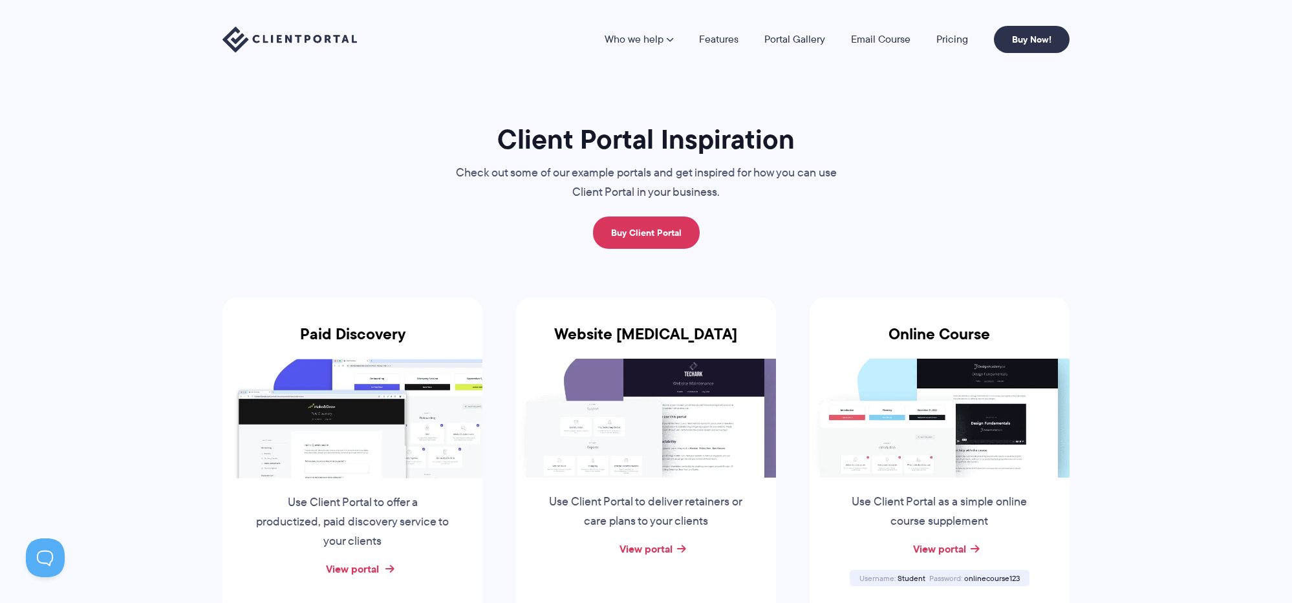
click at [375, 572] on link "View portal" at bounding box center [352, 569] width 53 height 16
click at [669, 546] on link "View portal" at bounding box center [646, 549] width 53 height 16
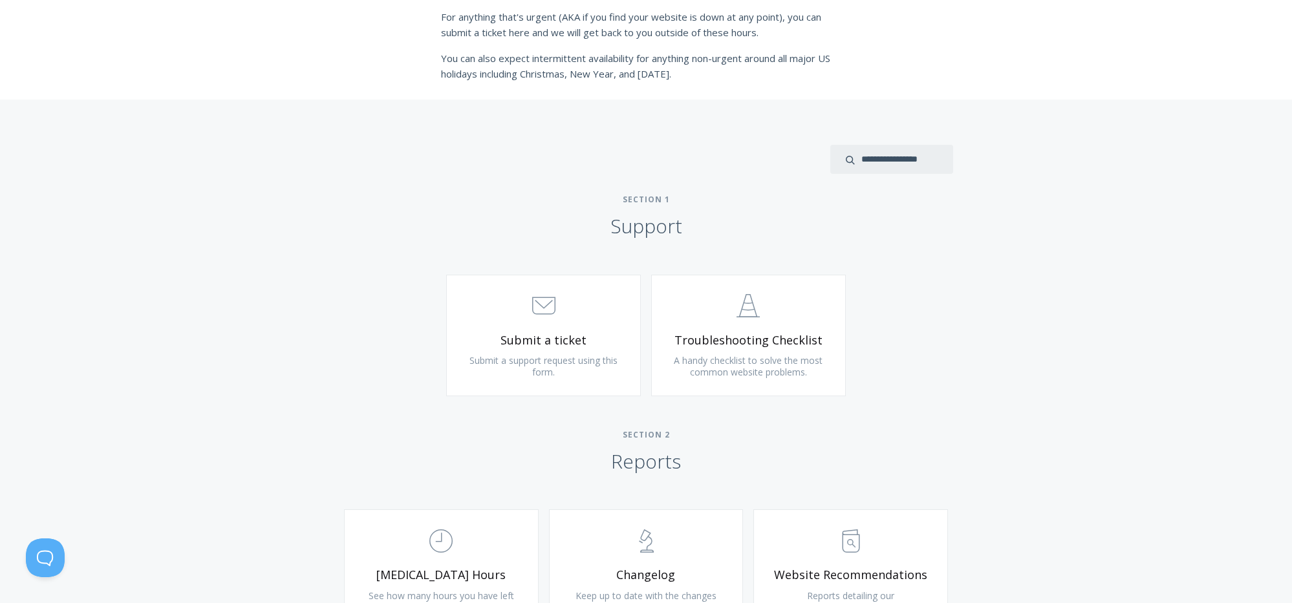
scroll to position [522, 0]
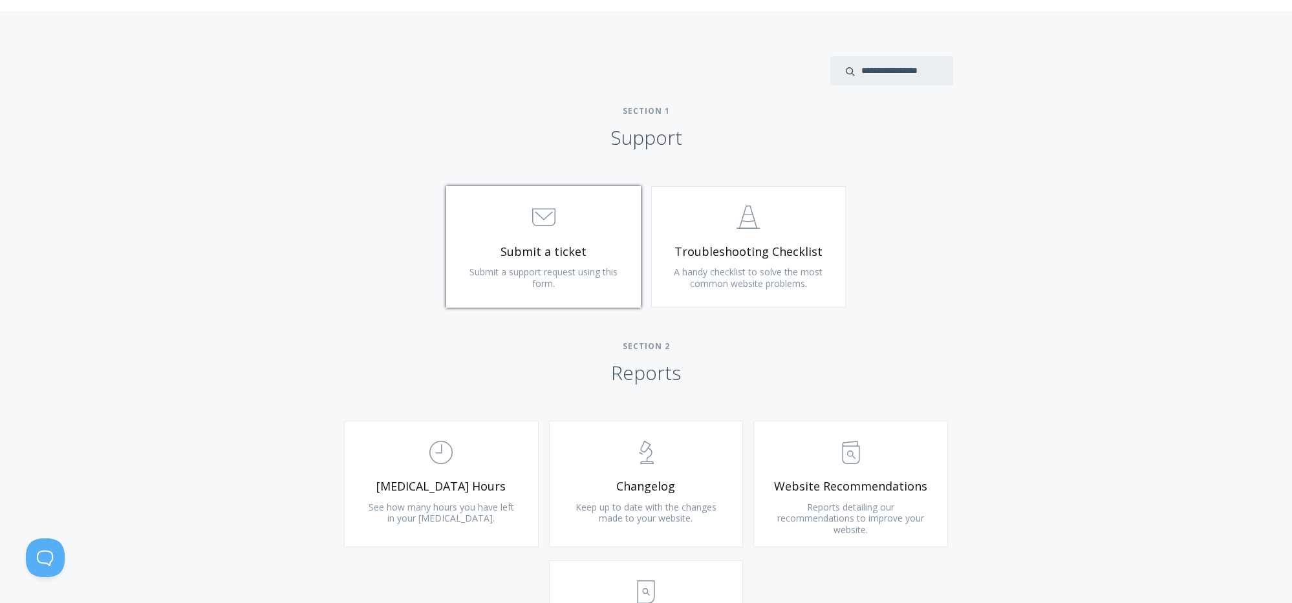
click at [567, 254] on span "Submit a ticket" at bounding box center [543, 251] width 155 height 15
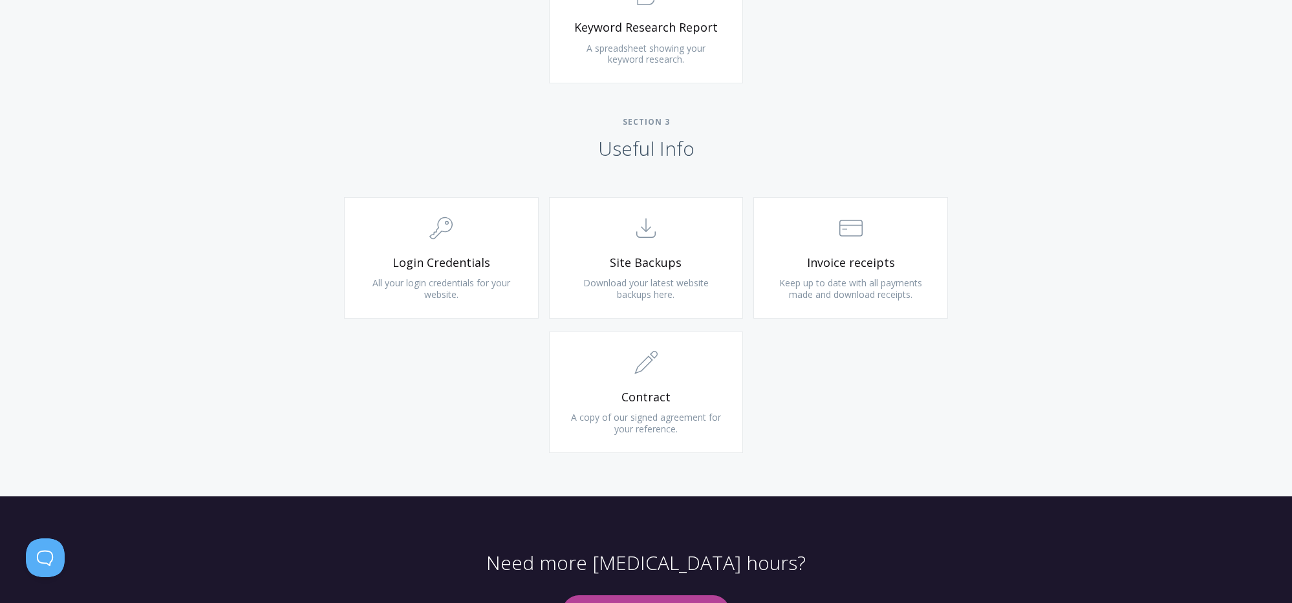
scroll to position [1187, 0]
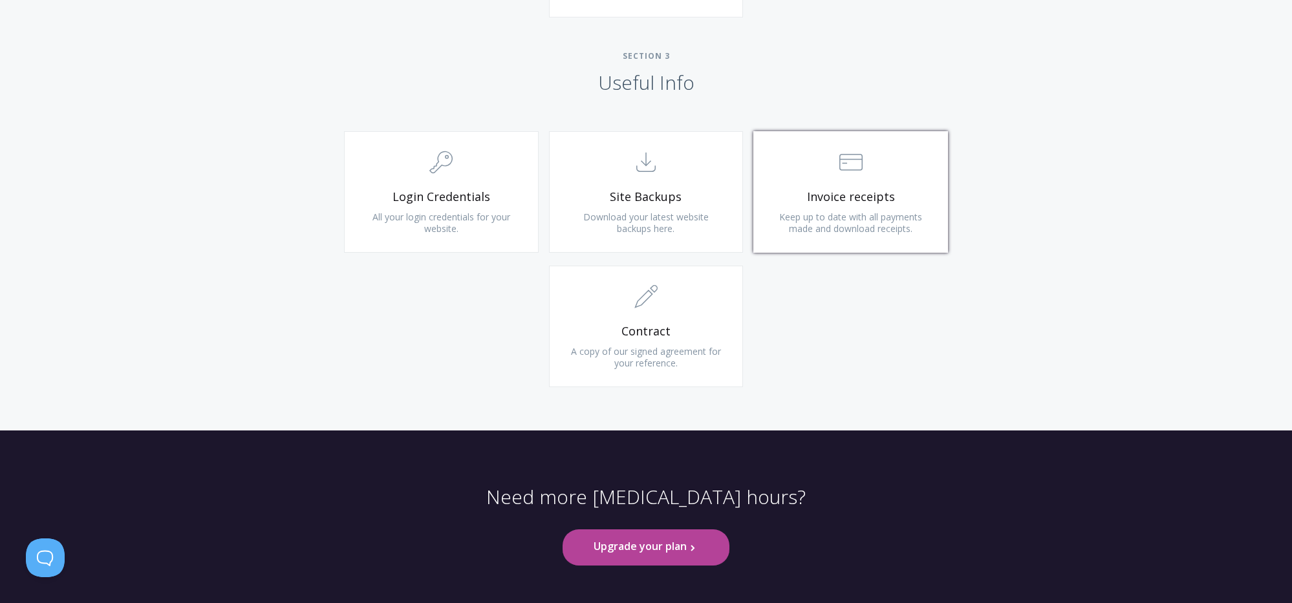
click at [810, 246] on link ".st0{fill:none;stroke:#000000;stroke-width:2;stroke-miterlimit:10;} Financial I…" at bounding box center [850, 192] width 195 height 122
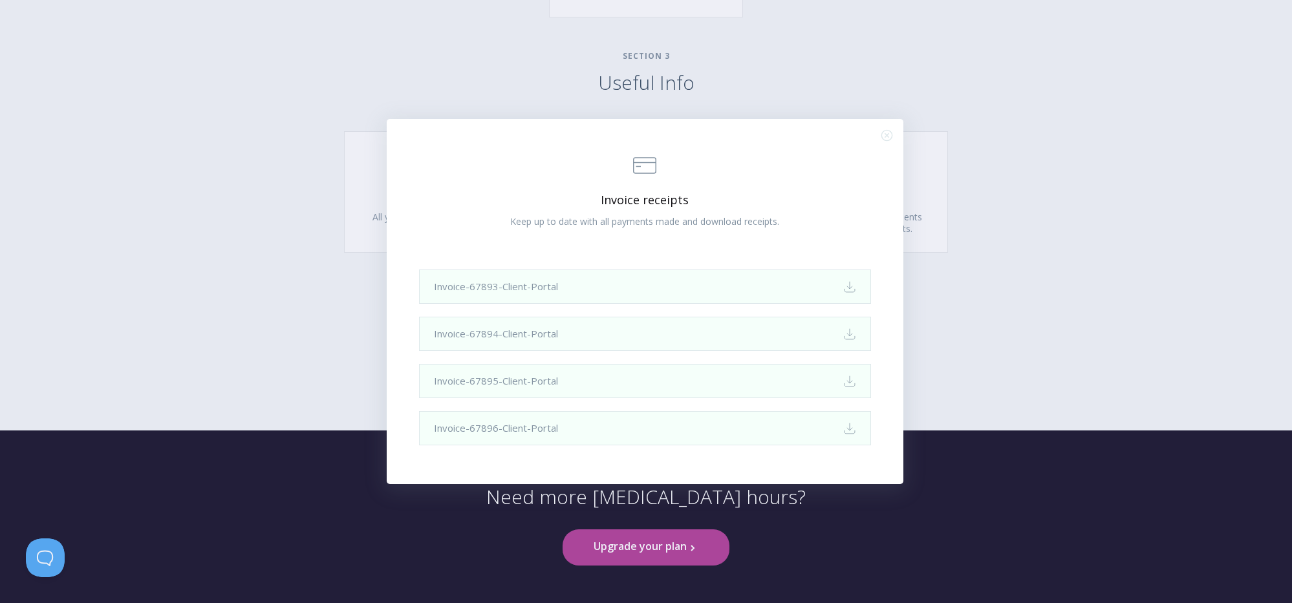
click at [888, 138] on icon ".st0{fill:none;stroke:#000000;stroke-width:2;stroke-miterlimit:10;} Close" at bounding box center [886, 135] width 11 height 11
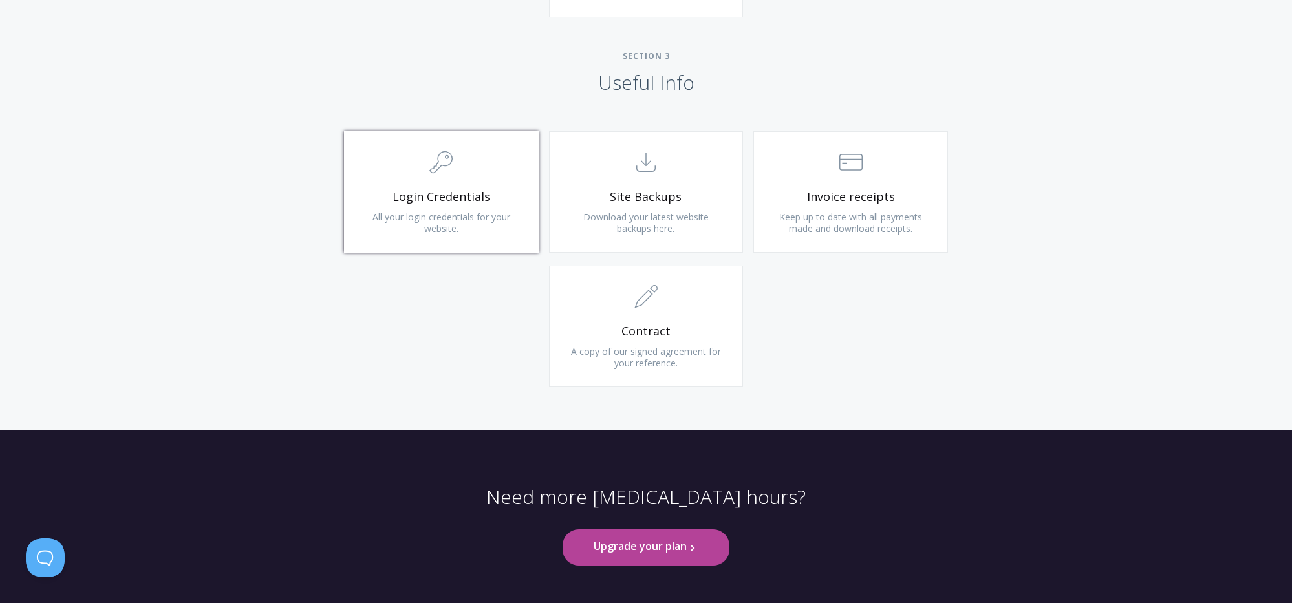
click at [490, 219] on span "All your login credentials for your website." at bounding box center [441, 223] width 138 height 24
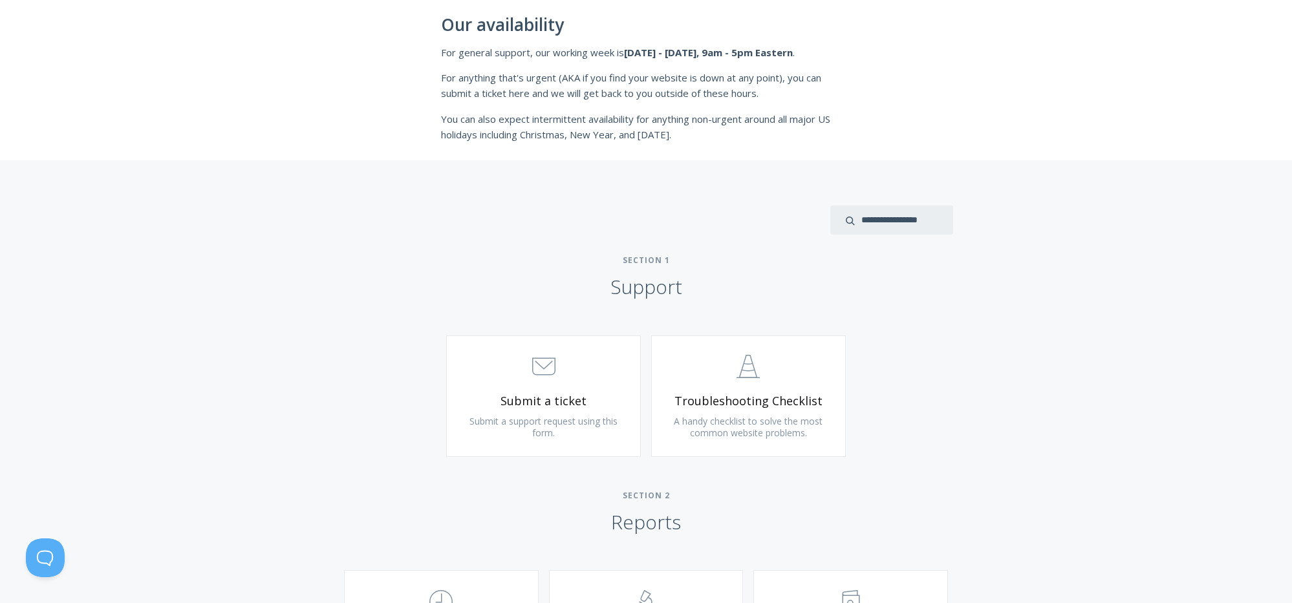
scroll to position [0, 0]
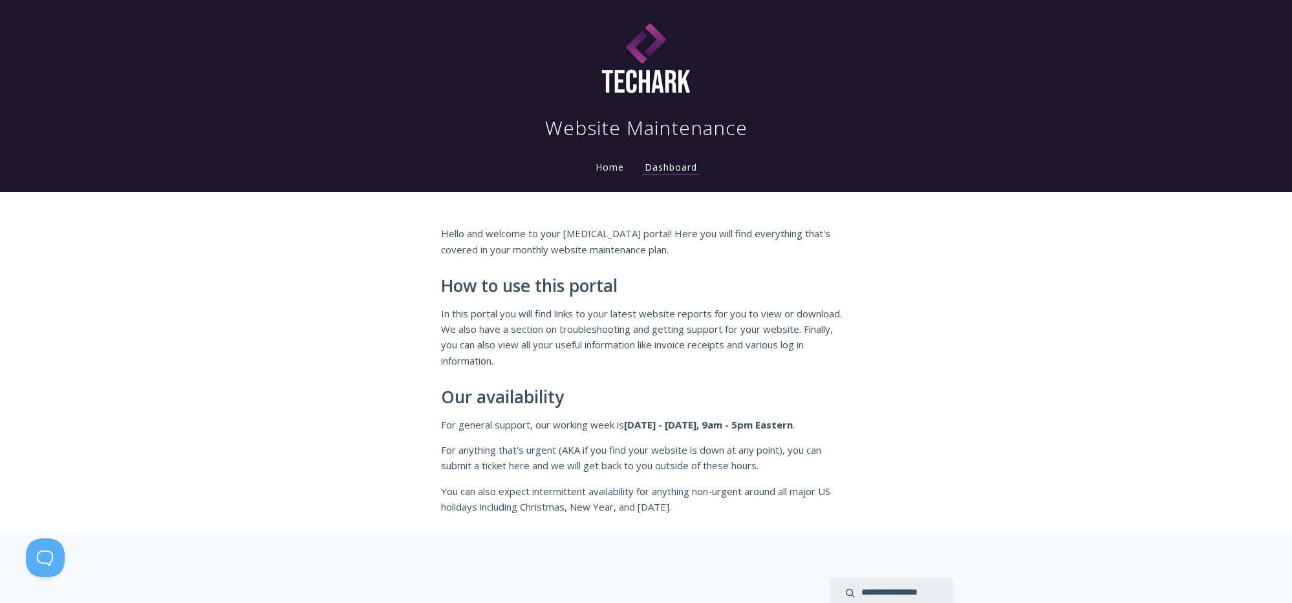
click at [603, 167] on link "Home" at bounding box center [610, 167] width 34 height 12
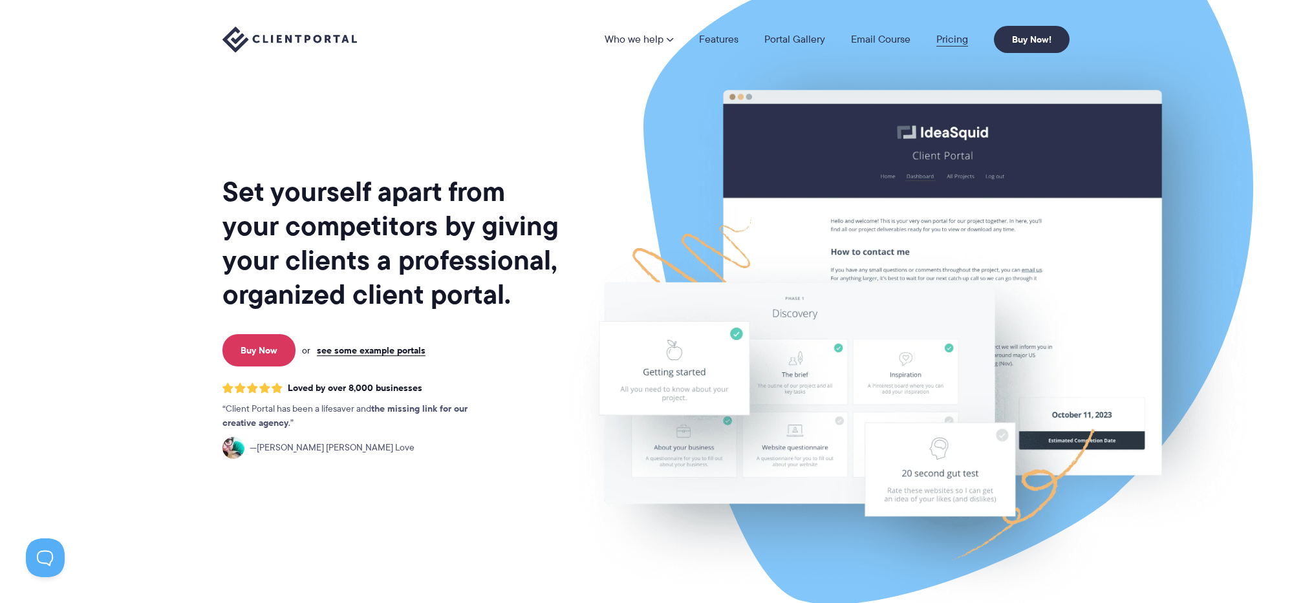
click at [962, 41] on link "Pricing" at bounding box center [952, 39] width 32 height 10
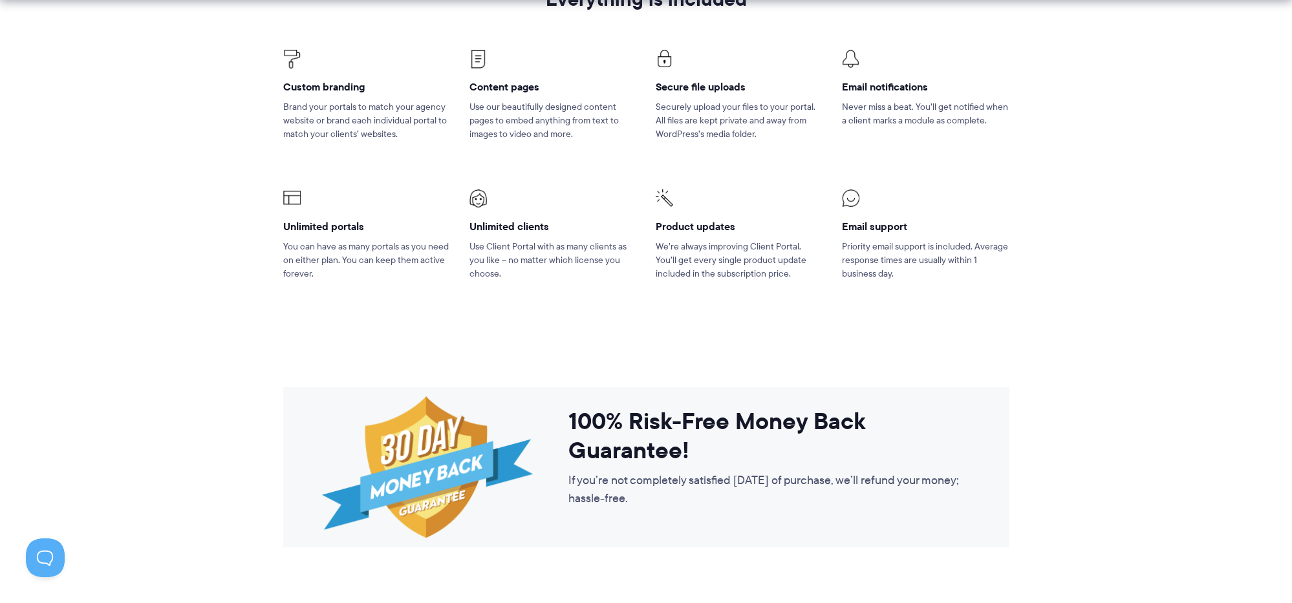
scroll to position [916, 0]
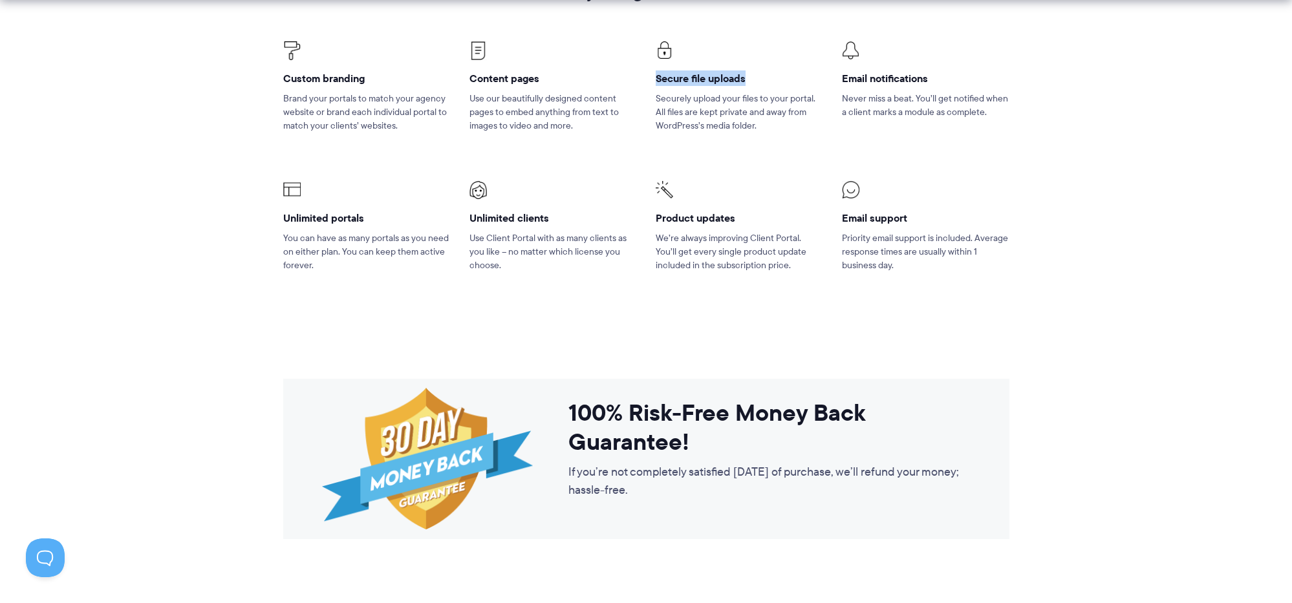
drag, startPoint x: 658, startPoint y: 74, endPoint x: 789, endPoint y: 73, distance: 131.3
click at [789, 73] on h4 "Secure file uploads" at bounding box center [739, 79] width 167 height 14
copy h4 "Secure file uploads"
